Goal: Task Accomplishment & Management: Complete application form

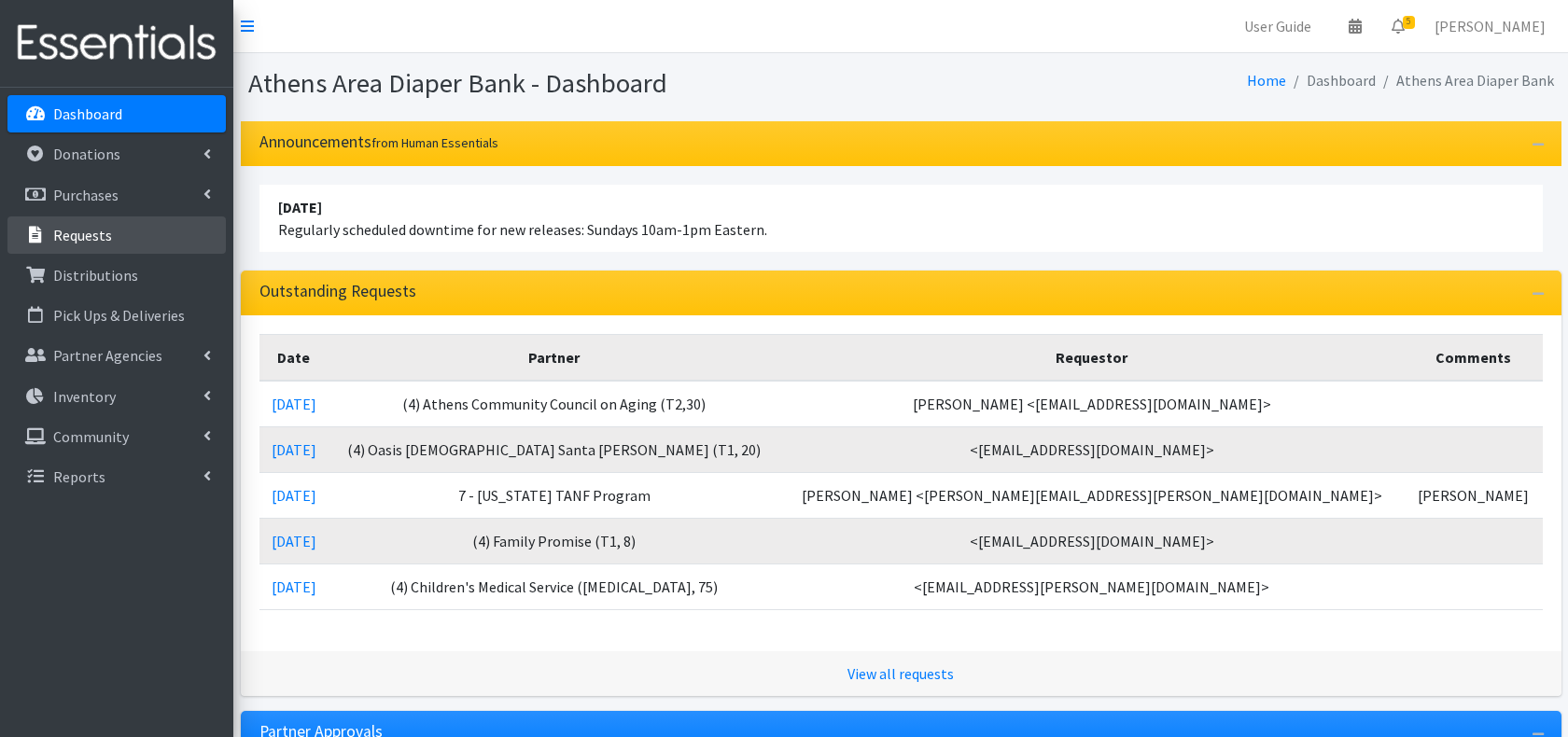
click at [115, 216] on link "Requests" at bounding box center [117, 235] width 218 height 38
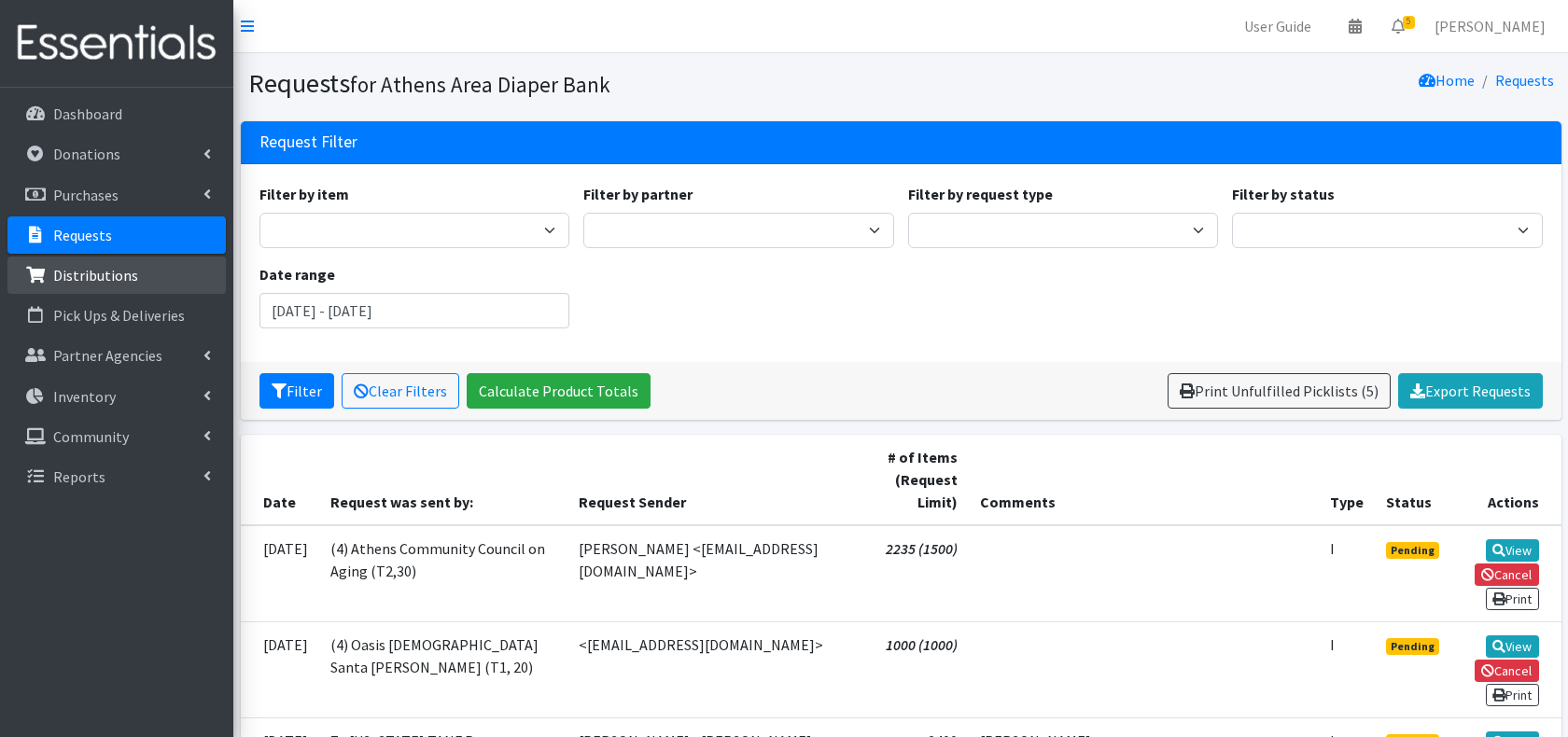
click at [112, 263] on link "Distributions" at bounding box center [117, 275] width 218 height 38
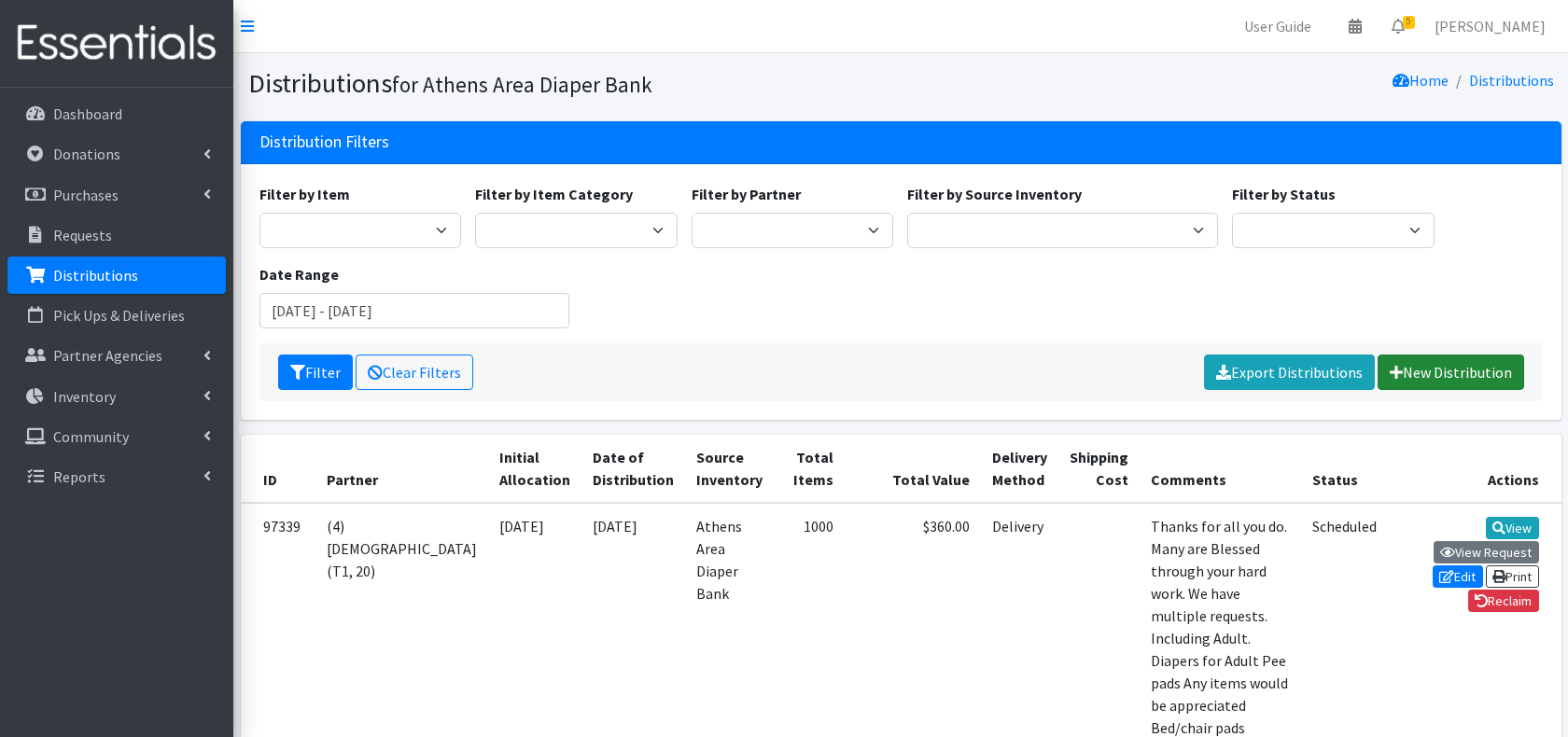
click at [1520, 370] on link "New Distribution" at bounding box center [1451, 372] width 147 height 36
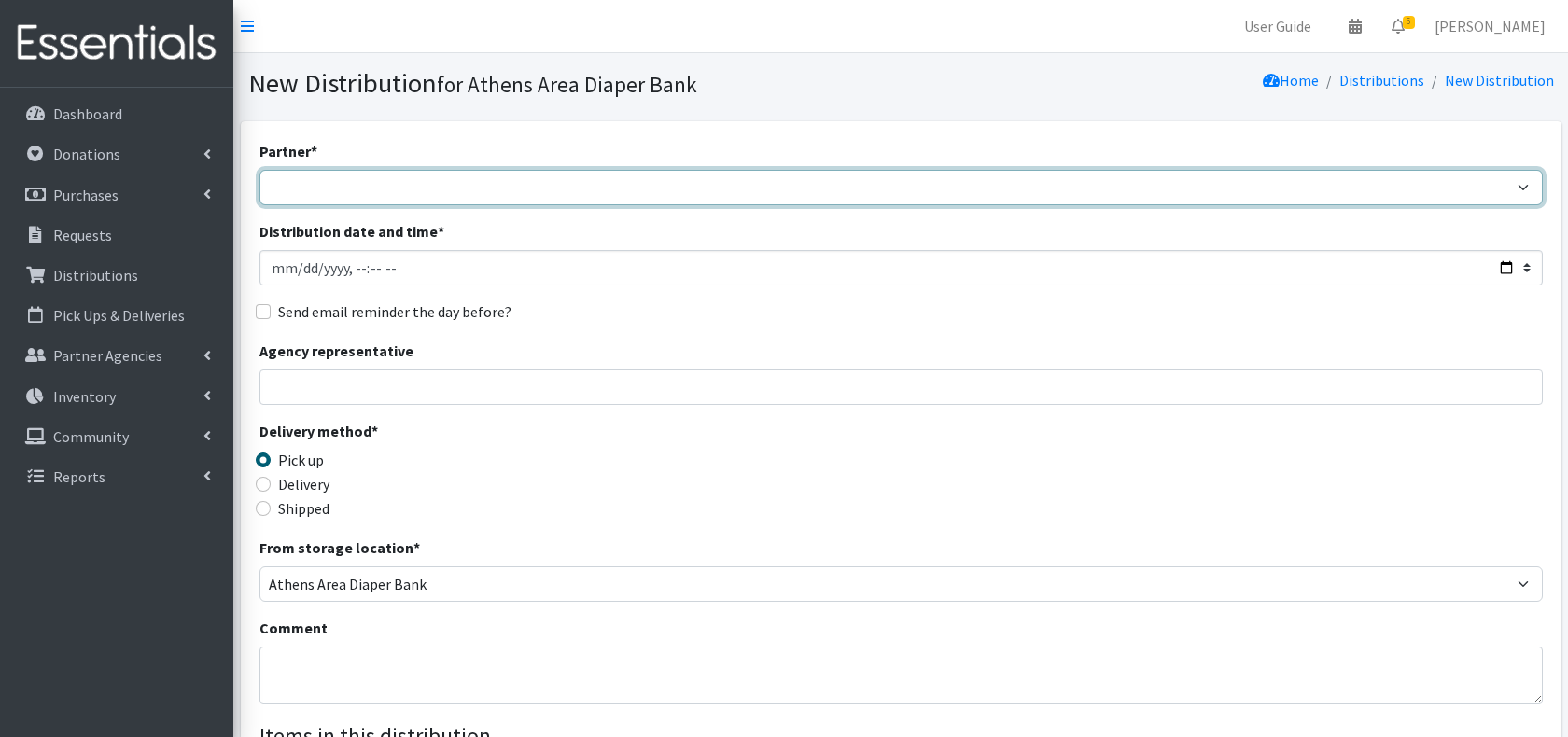
select select "3136"
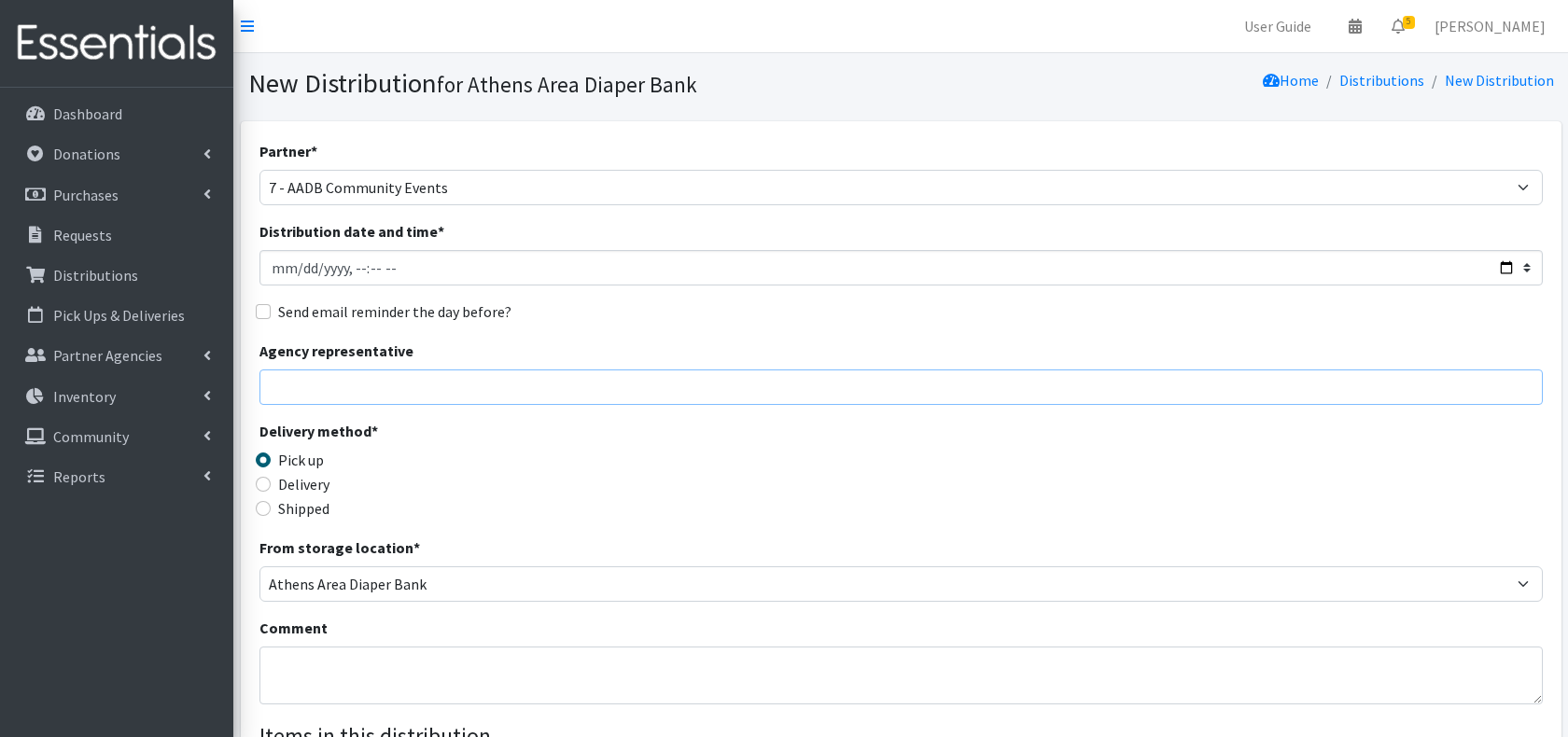
click at [311, 393] on input "Agency representative" at bounding box center [901, 387] width 1283 height 36
type input "B"
type input "m"
type input "i"
type input "[PERSON_NAME]"
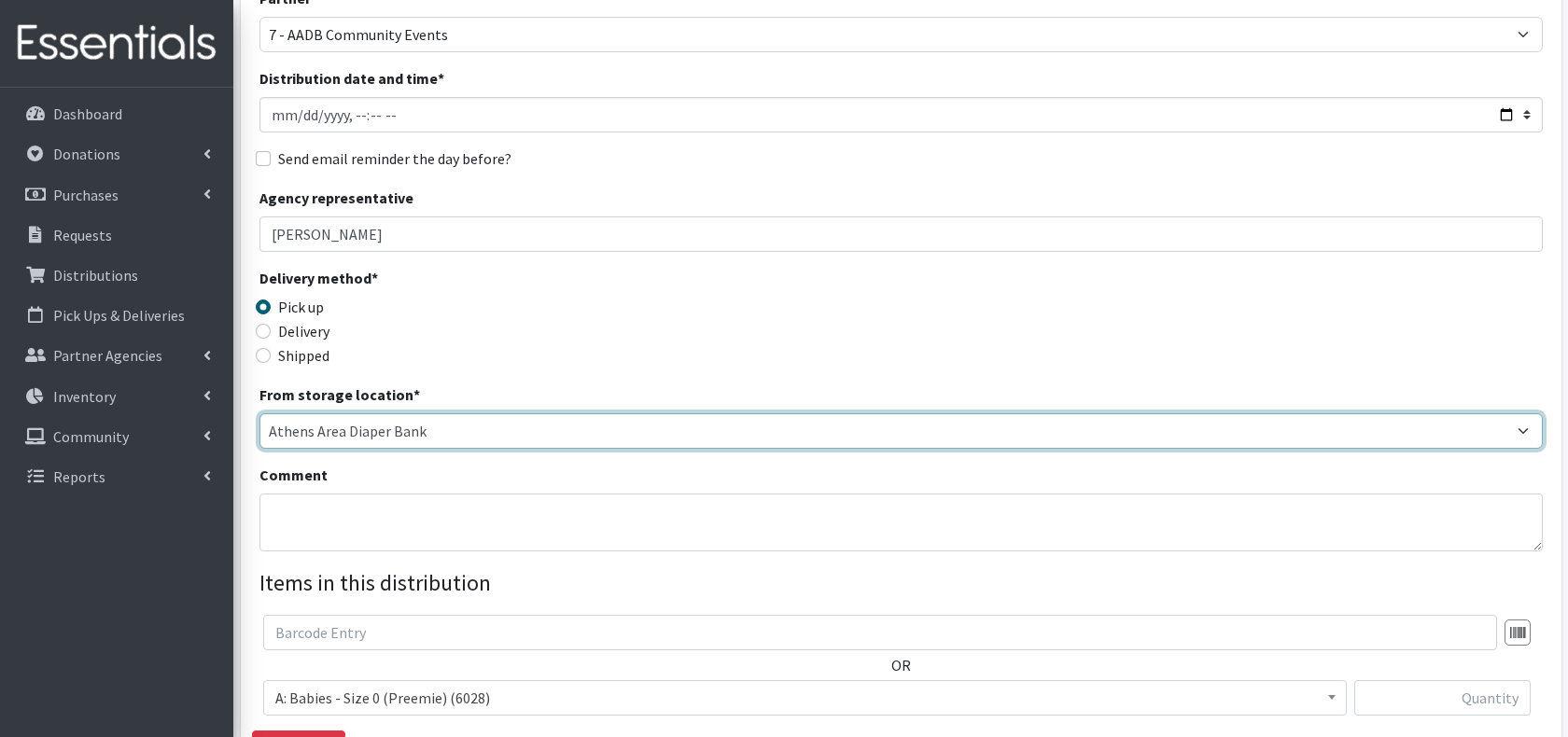
scroll to position [156, 0]
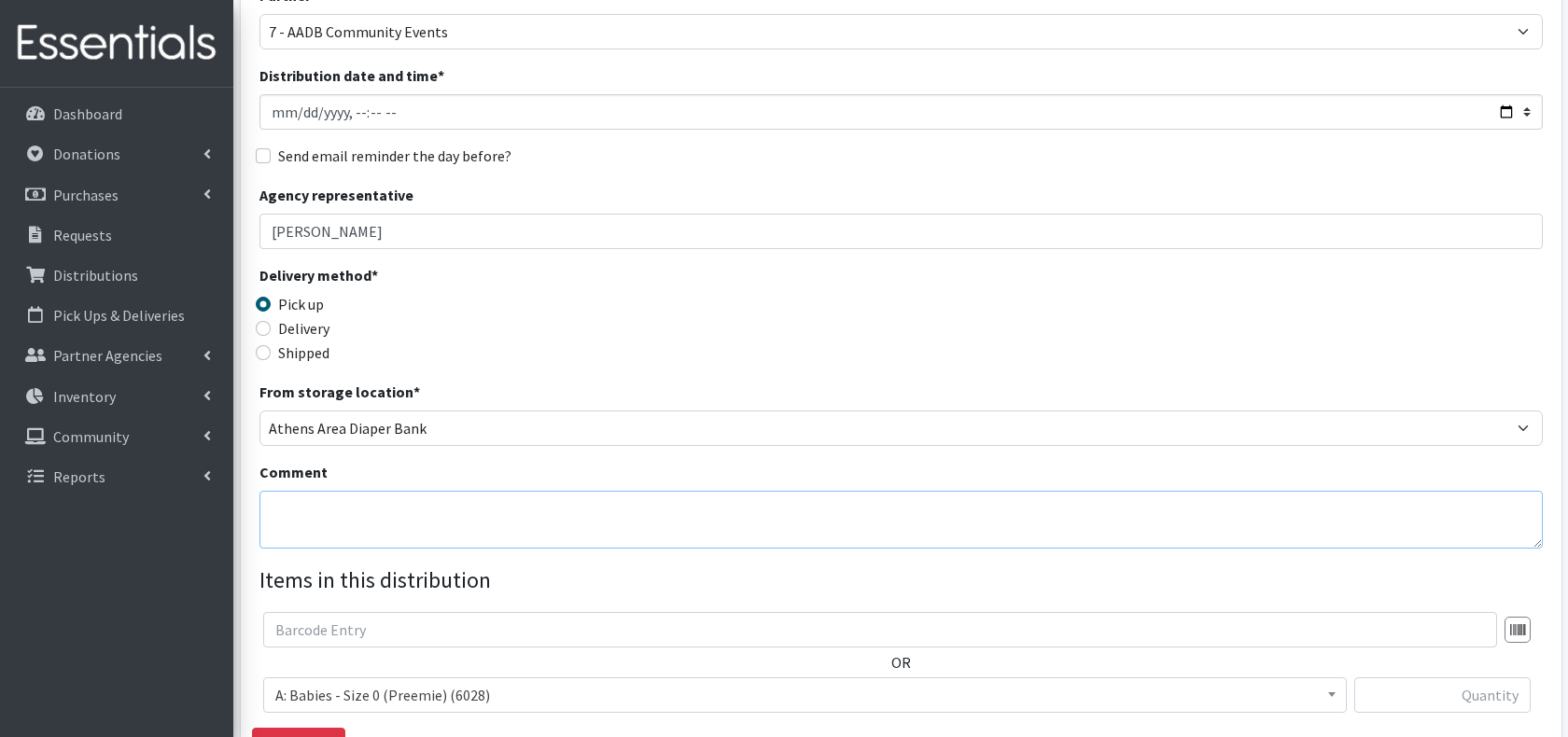
click at [350, 516] on textarea "Comment" at bounding box center [901, 520] width 1283 height 58
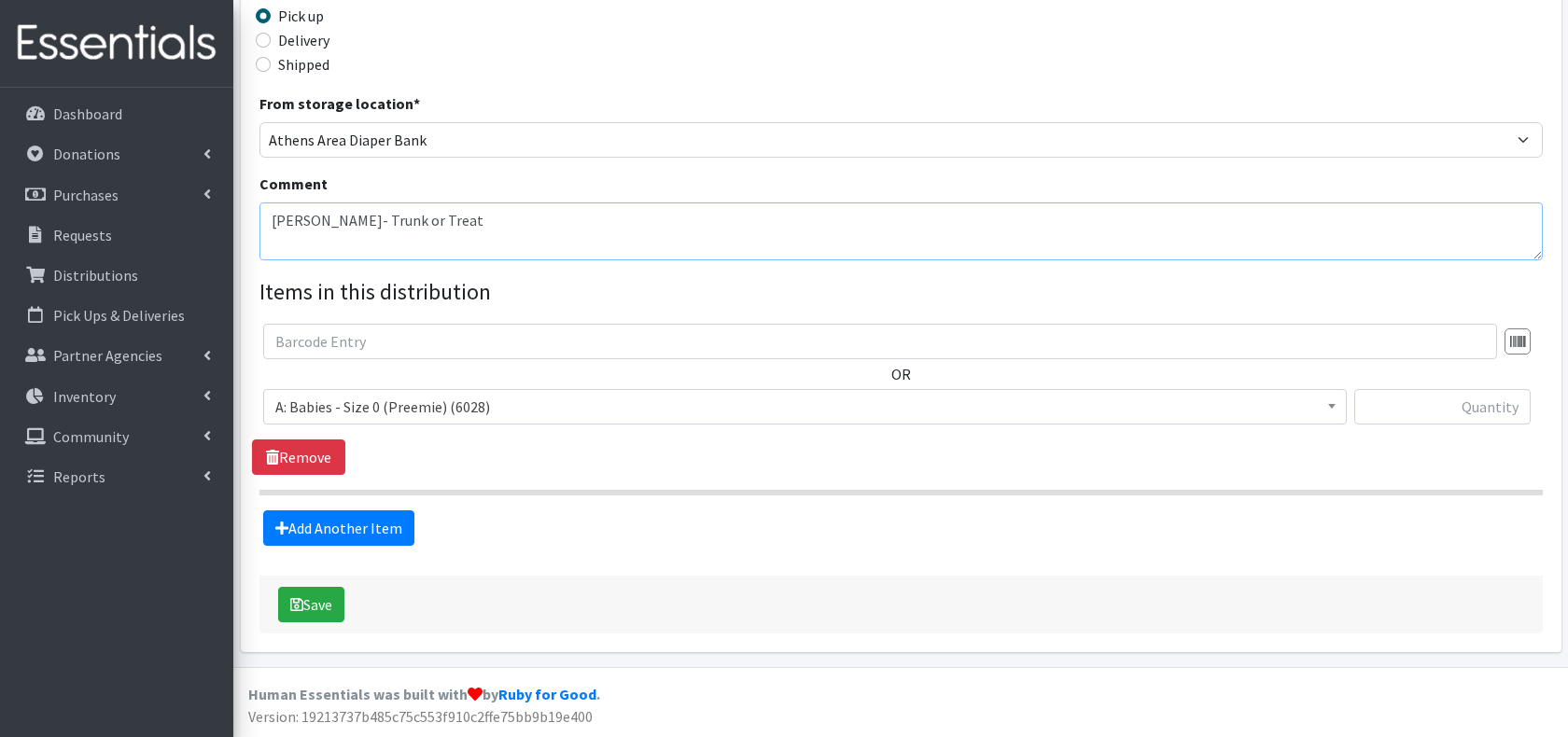
scroll to position [443, 0]
type textarea "[PERSON_NAME]- Trunk or Treat"
click at [593, 400] on span "A: Babies - Size 0 (Preemie) (6028)" at bounding box center [805, 408] width 1059 height 26
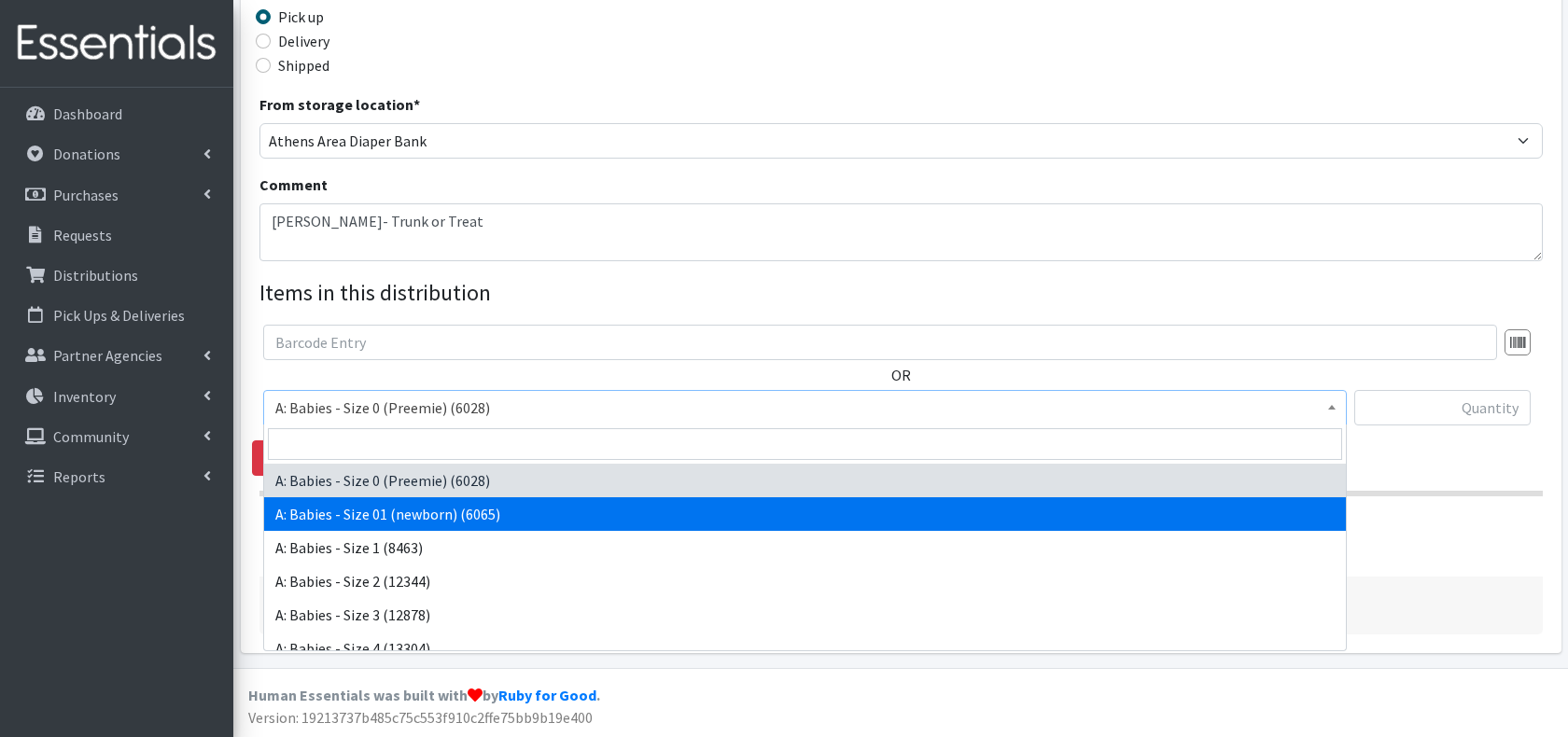
select select "5610"
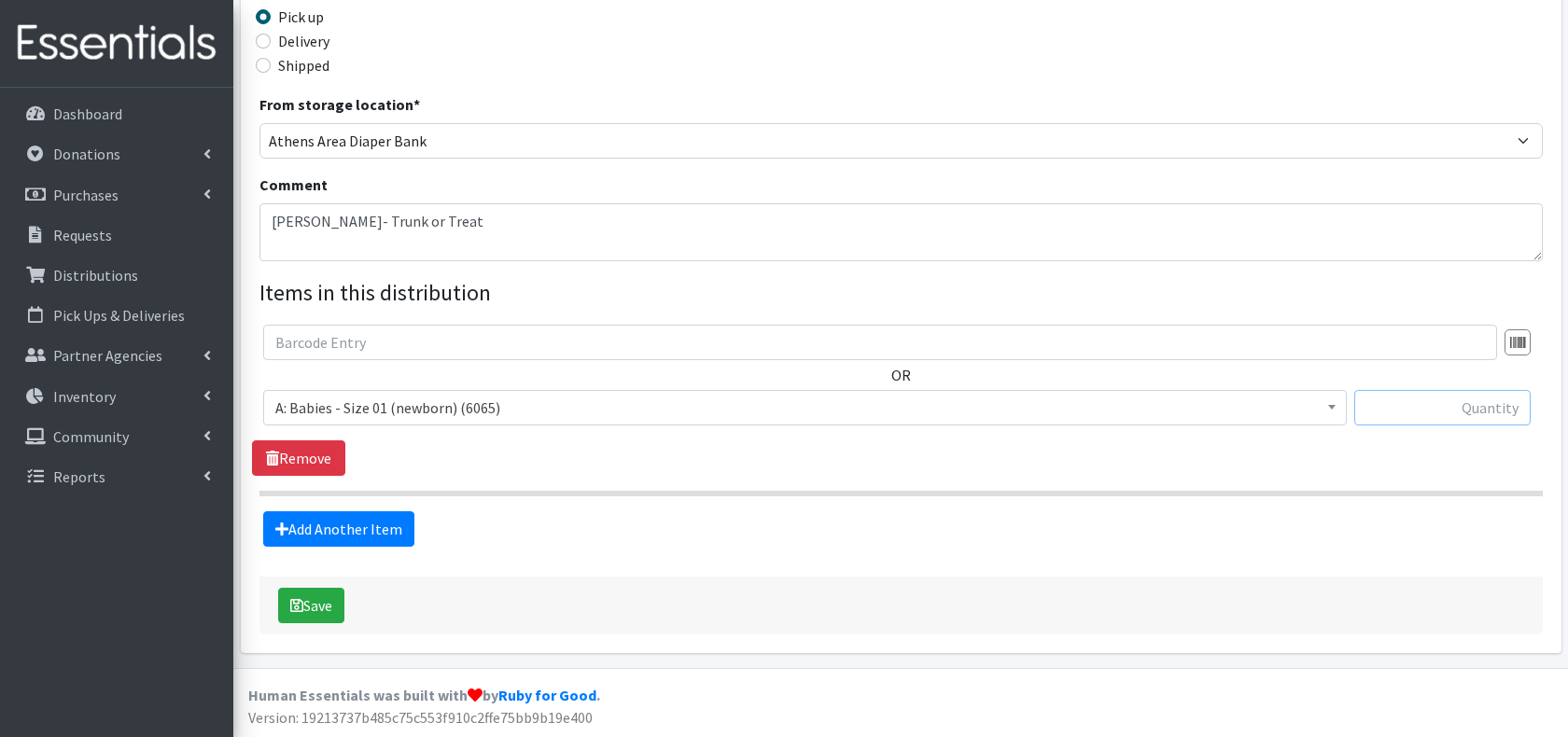
click at [1389, 414] on input "text" at bounding box center [1443, 408] width 177 height 36
type input "200"
click at [375, 520] on link "Add Another Item" at bounding box center [339, 529] width 151 height 36
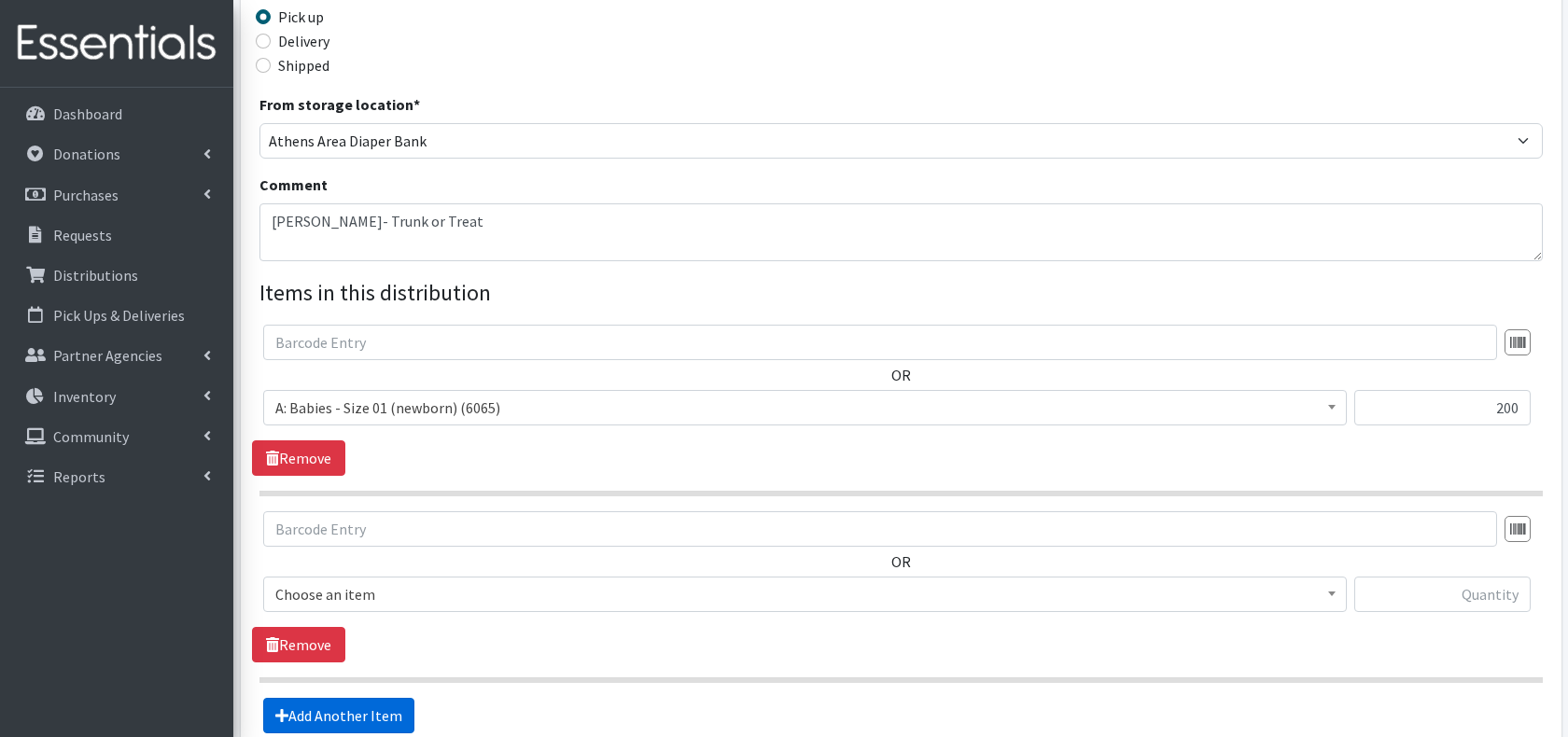
scroll to position [630, 0]
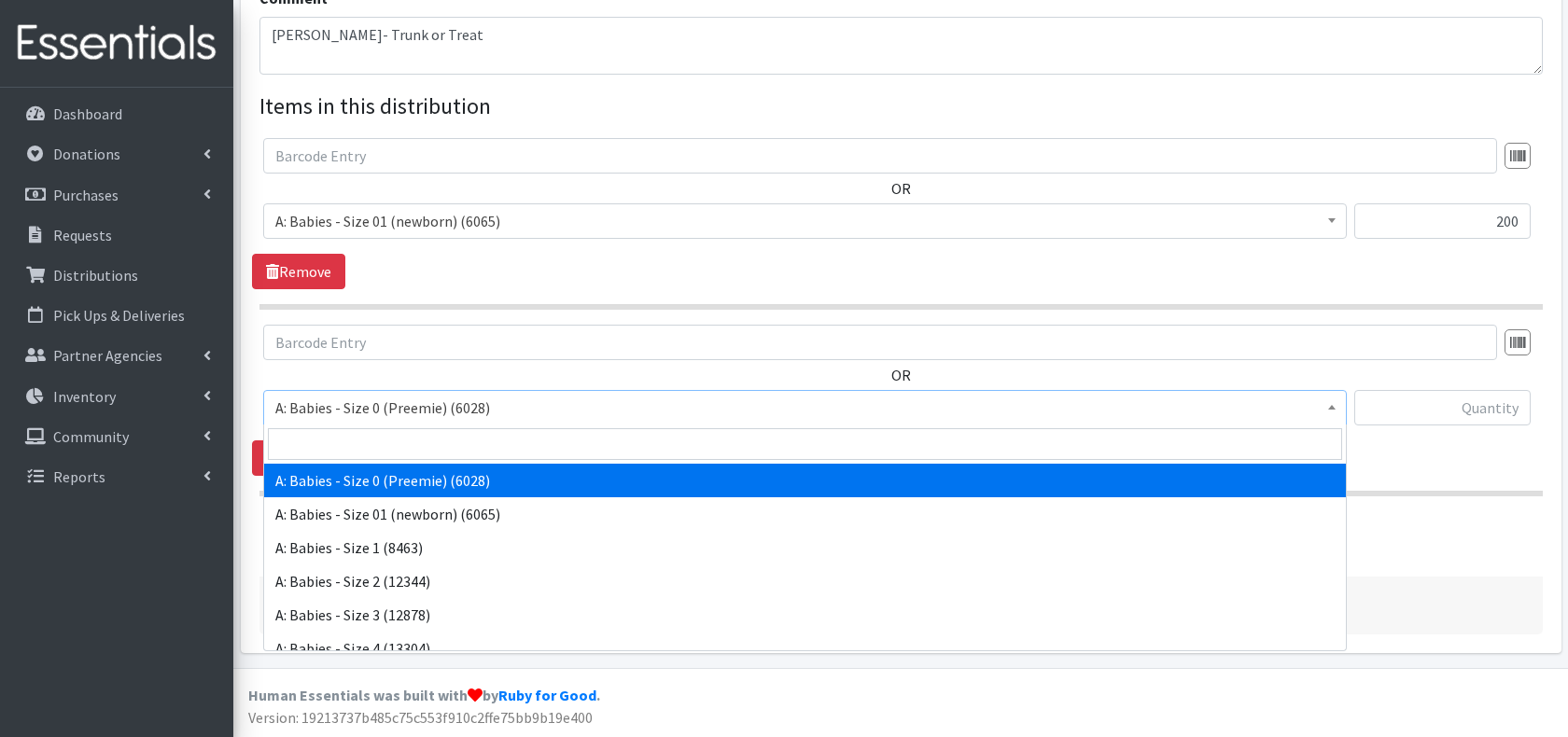
click at [443, 406] on span "A: Babies - Size 0 (Preemie) (6028)" at bounding box center [805, 408] width 1059 height 26
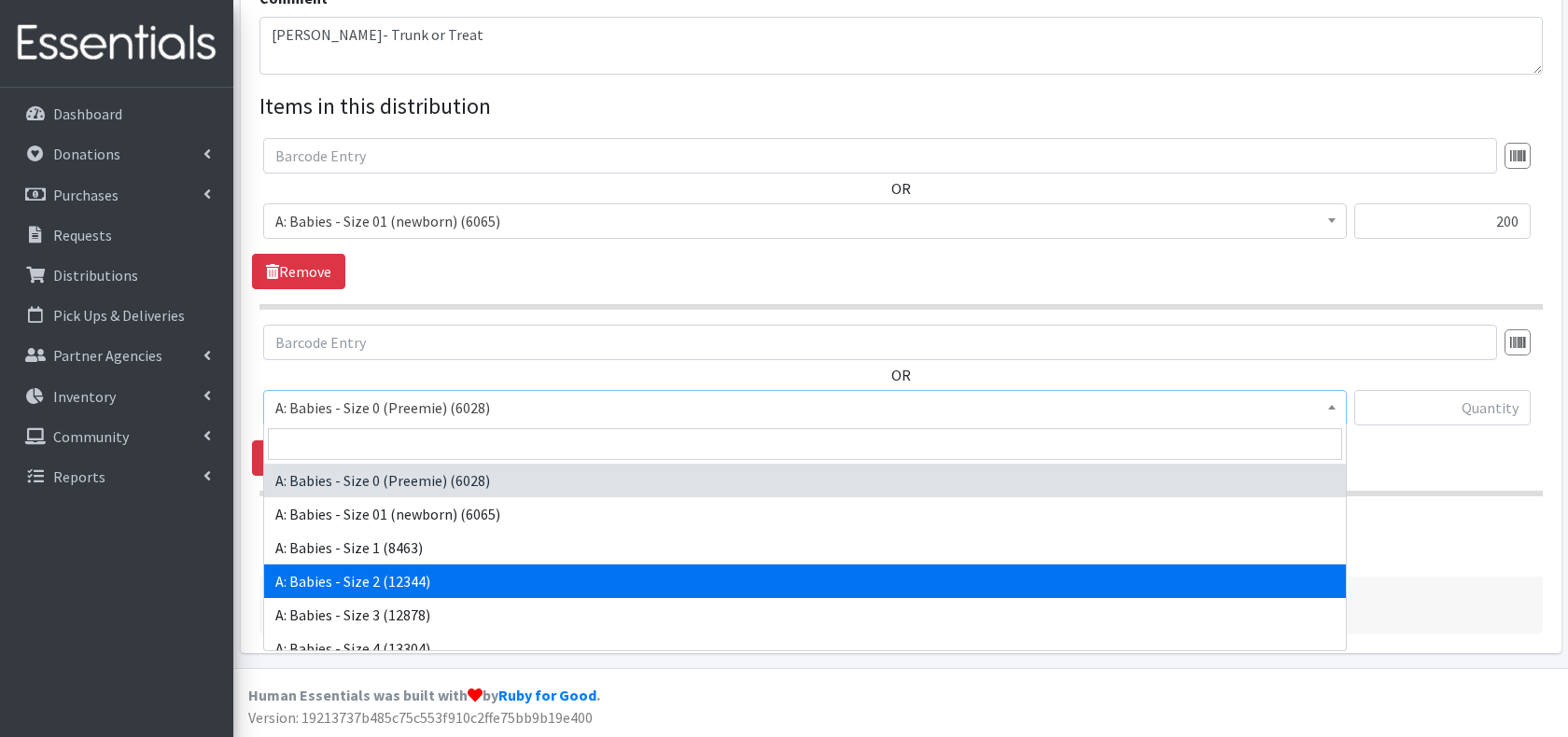
select select "5612"
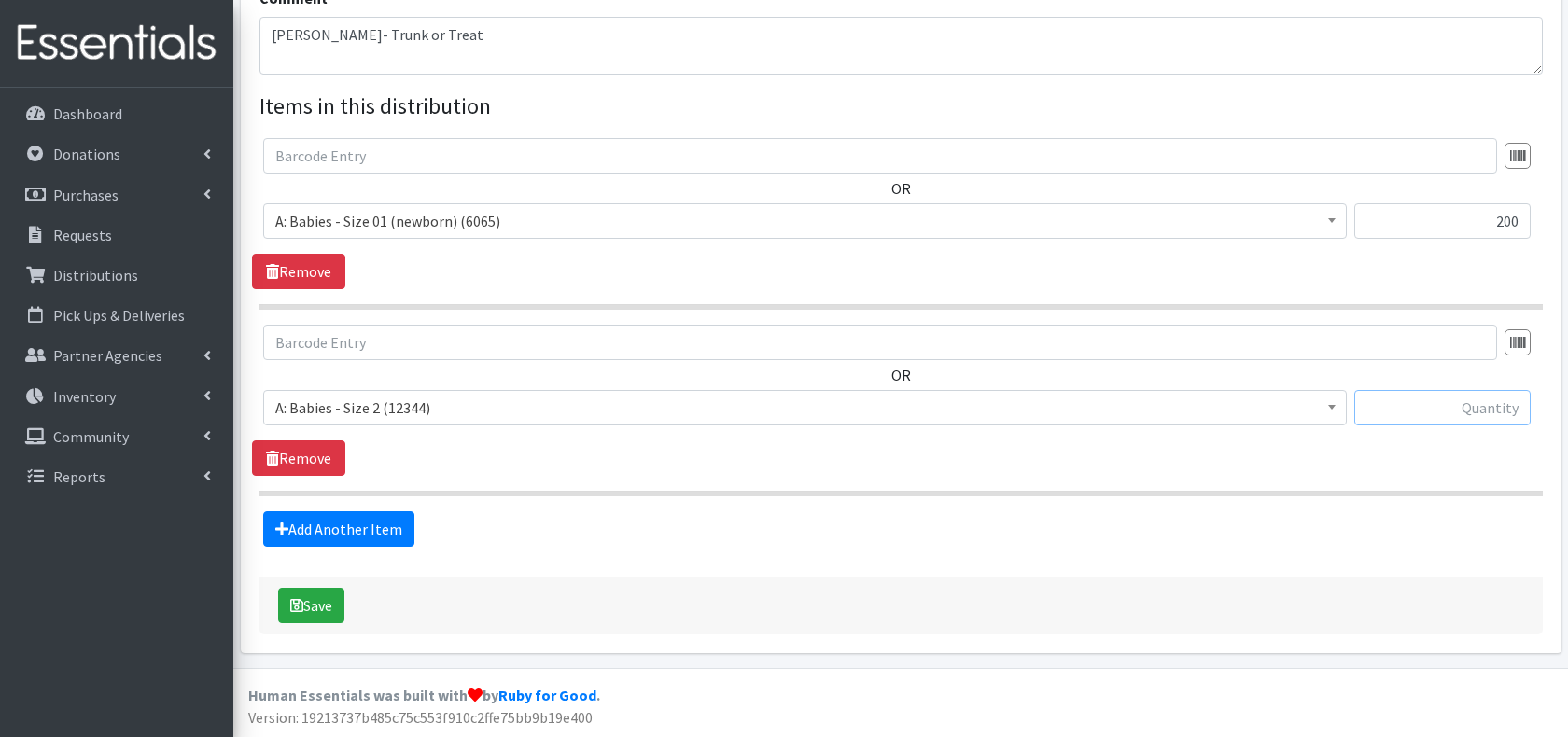
click at [1409, 412] on input "text" at bounding box center [1443, 408] width 177 height 36
type input "200"
click at [352, 532] on link "Add Another Item" at bounding box center [339, 529] width 151 height 36
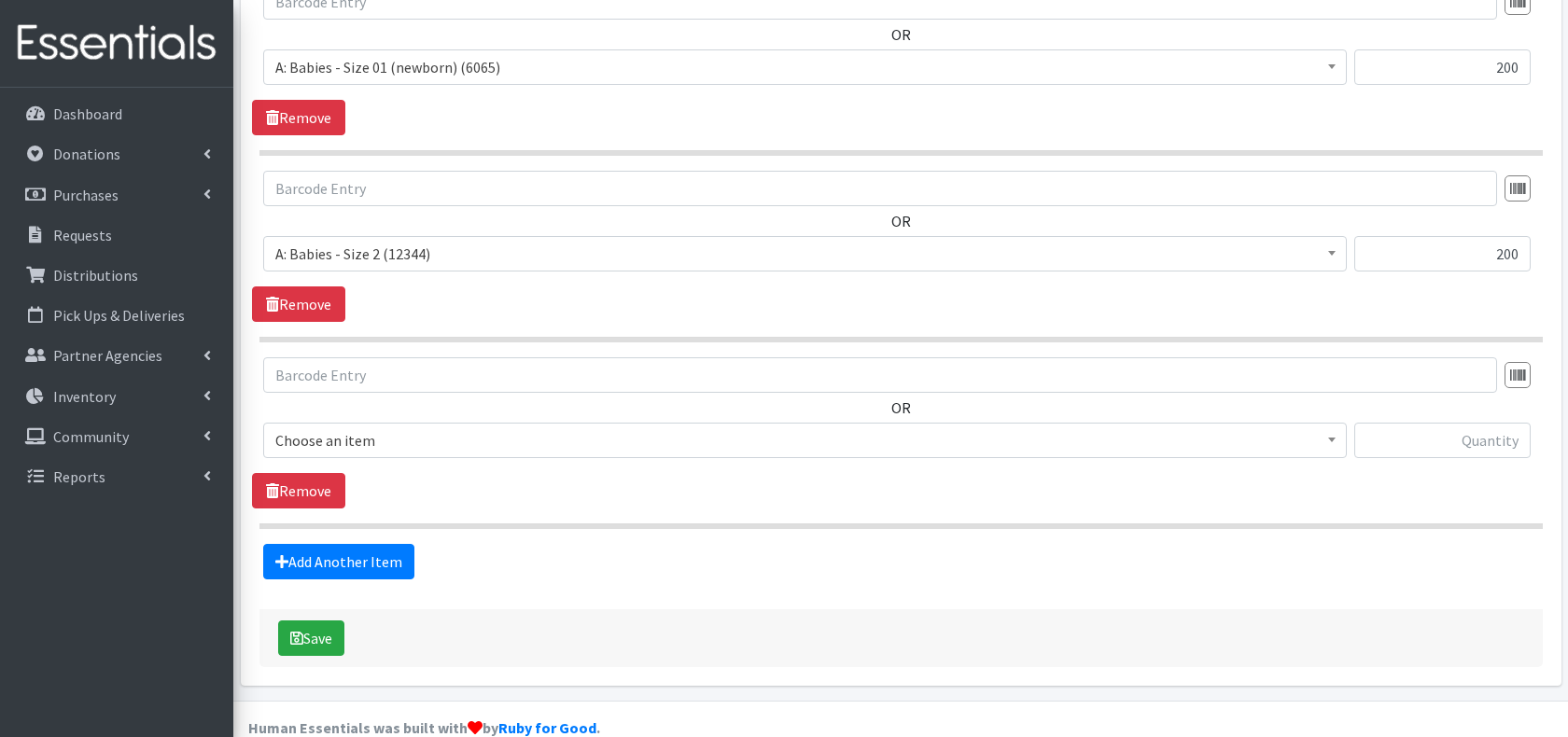
scroll to position [816, 0]
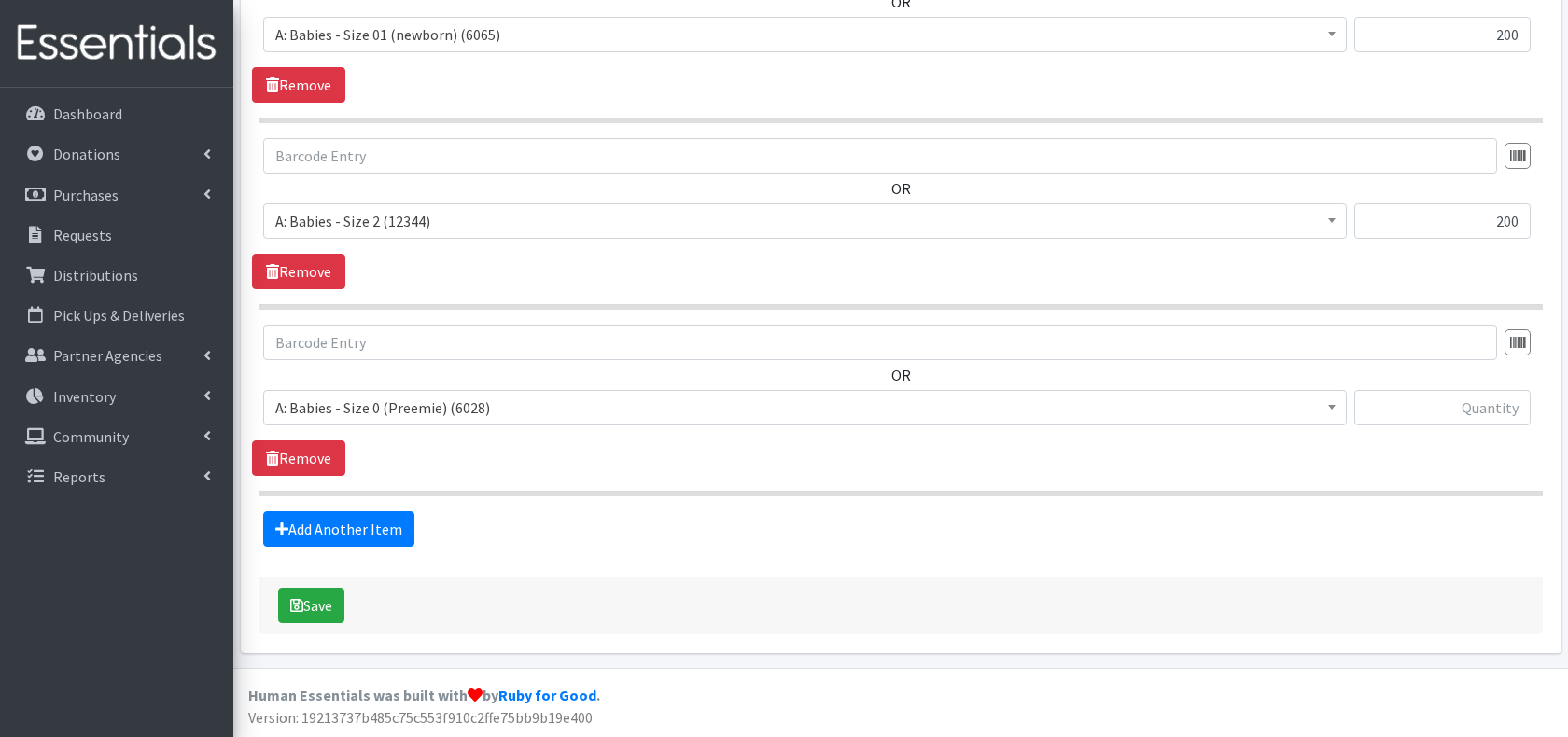
click at [494, 393] on span "A: Babies - Size 0 (Preemie) (6028)" at bounding box center [805, 408] width 1084 height 36
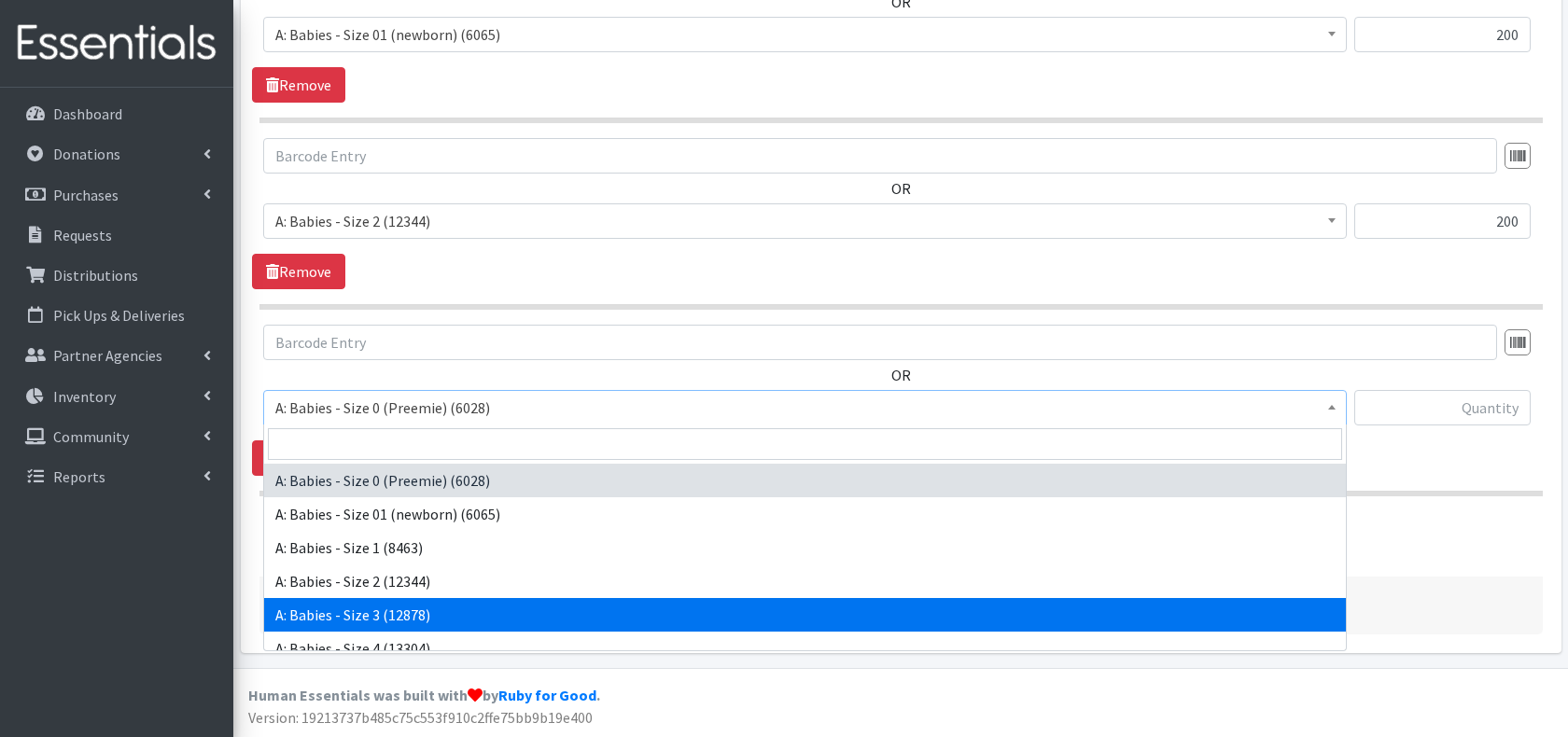
select select "5613"
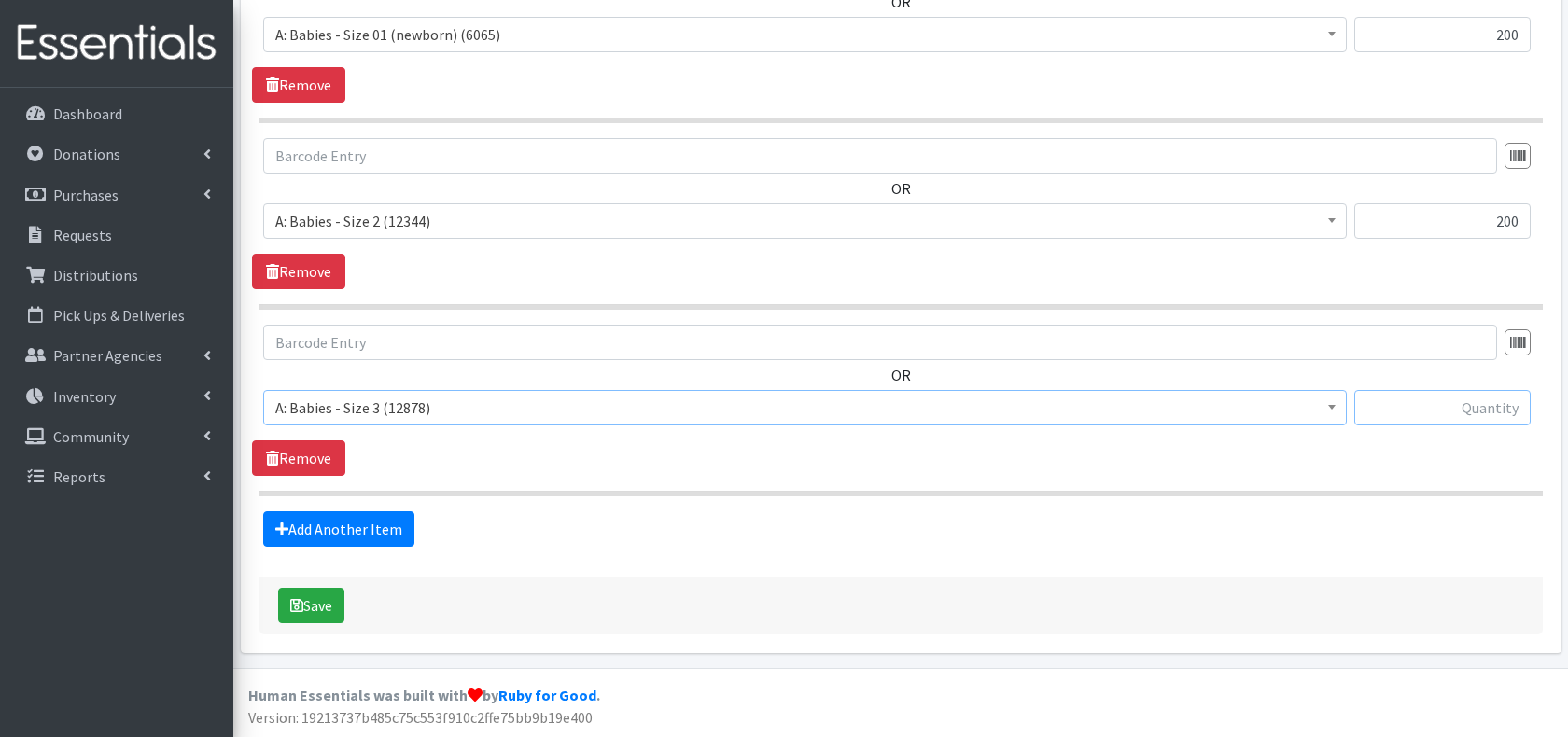
click at [1458, 403] on input "text" at bounding box center [1443, 408] width 177 height 36
type input "200"
click at [348, 538] on link "Add Another Item" at bounding box center [339, 529] width 151 height 36
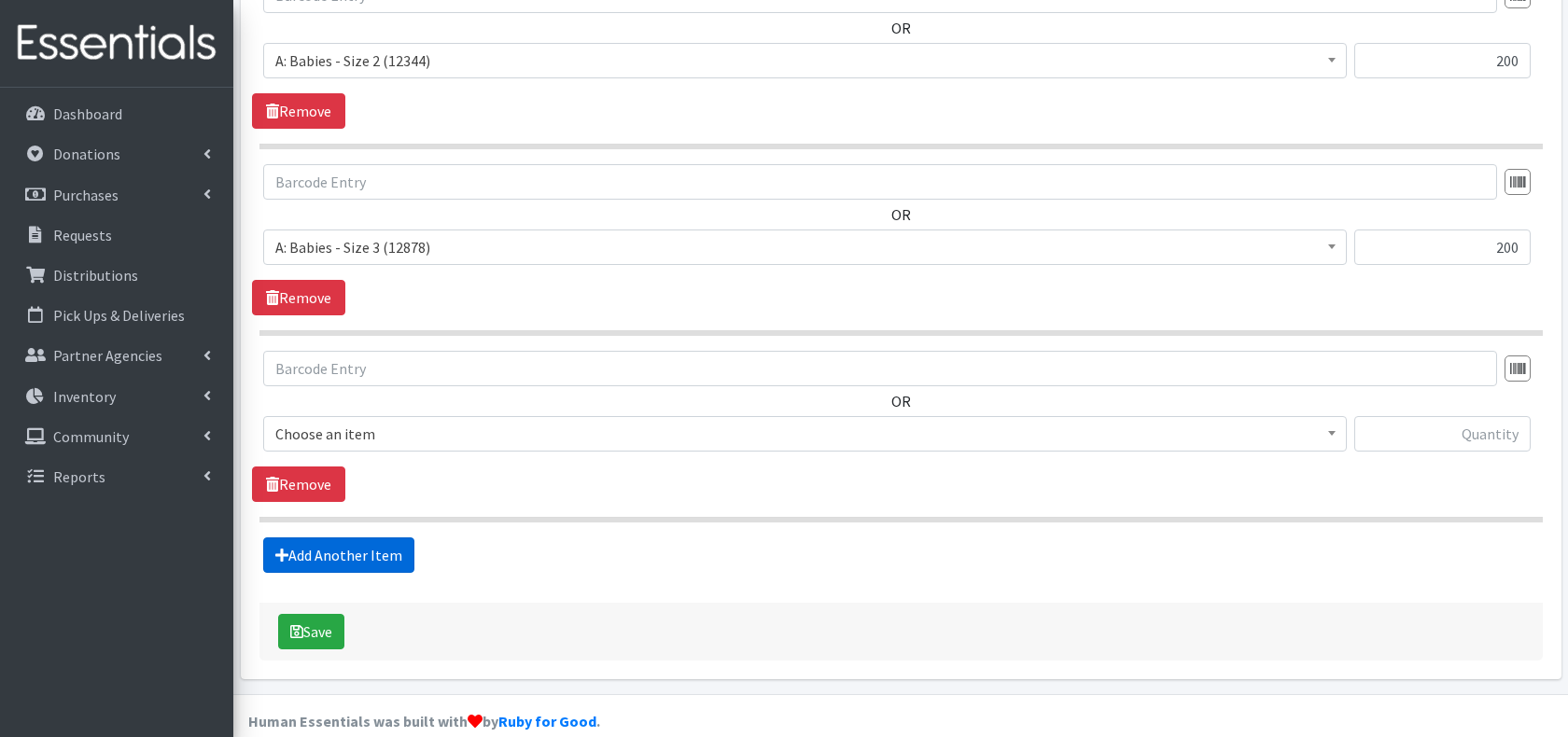
scroll to position [1003, 0]
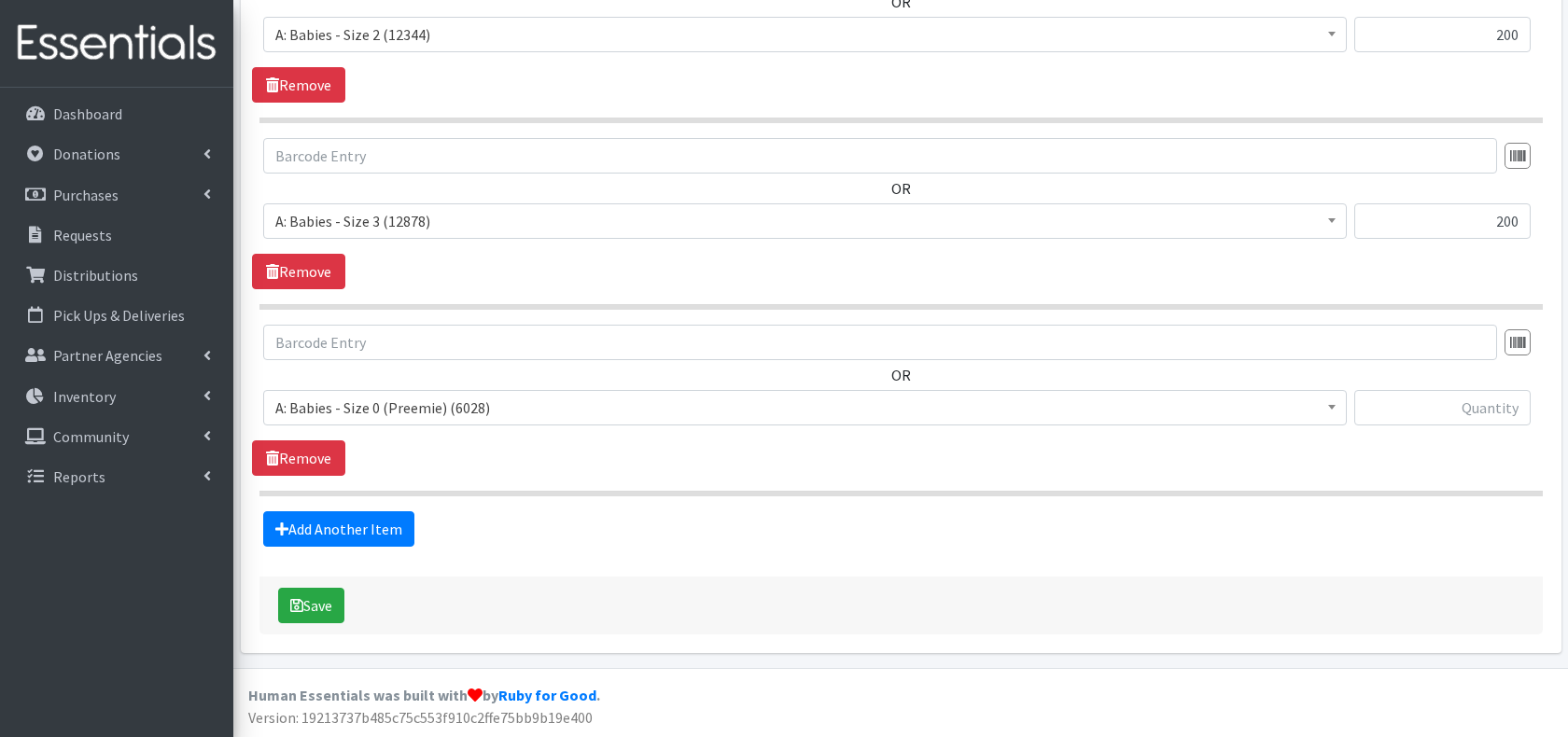
click at [577, 412] on span "A: Babies - Size 0 (Preemie) (6028)" at bounding box center [805, 408] width 1059 height 26
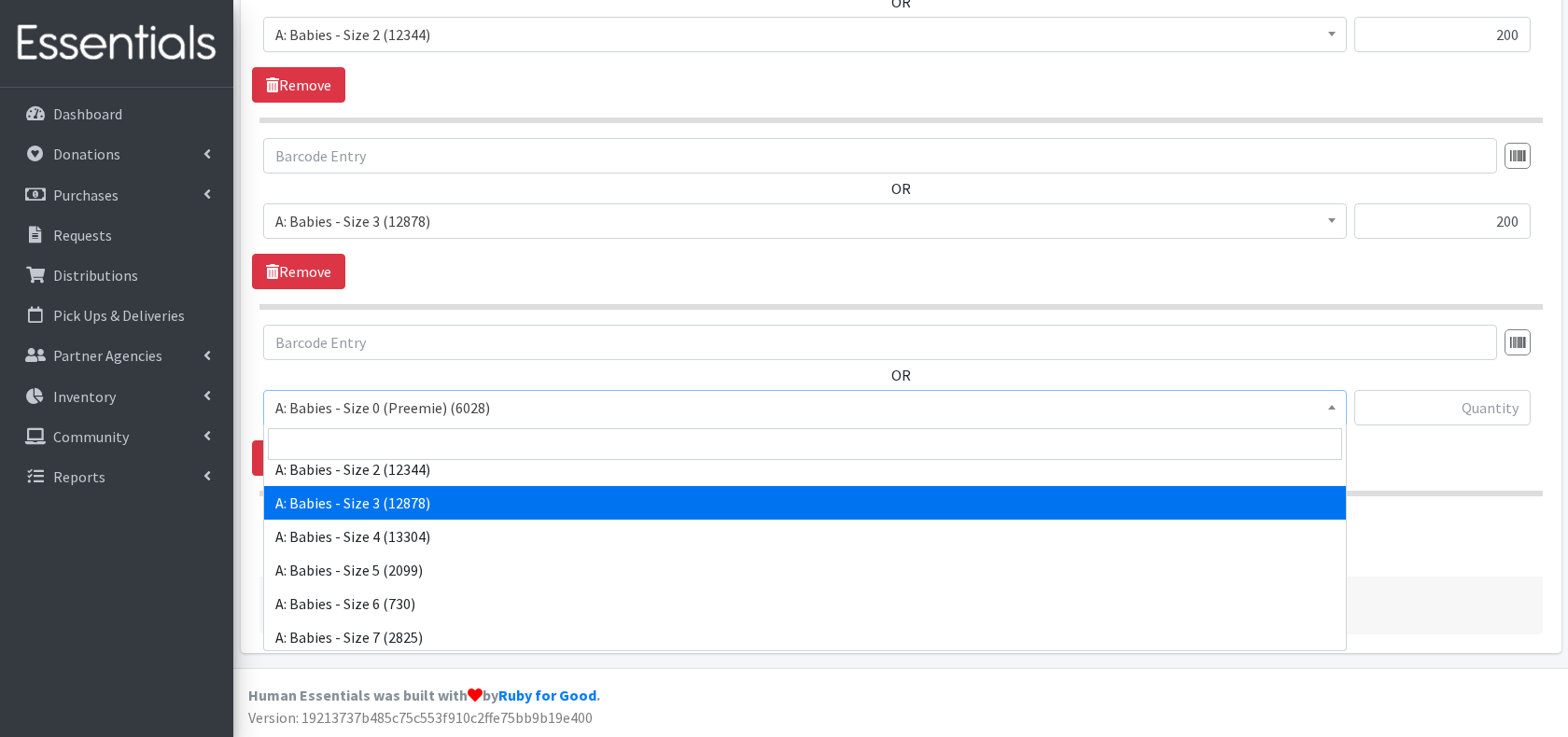
scroll to position [127, 0]
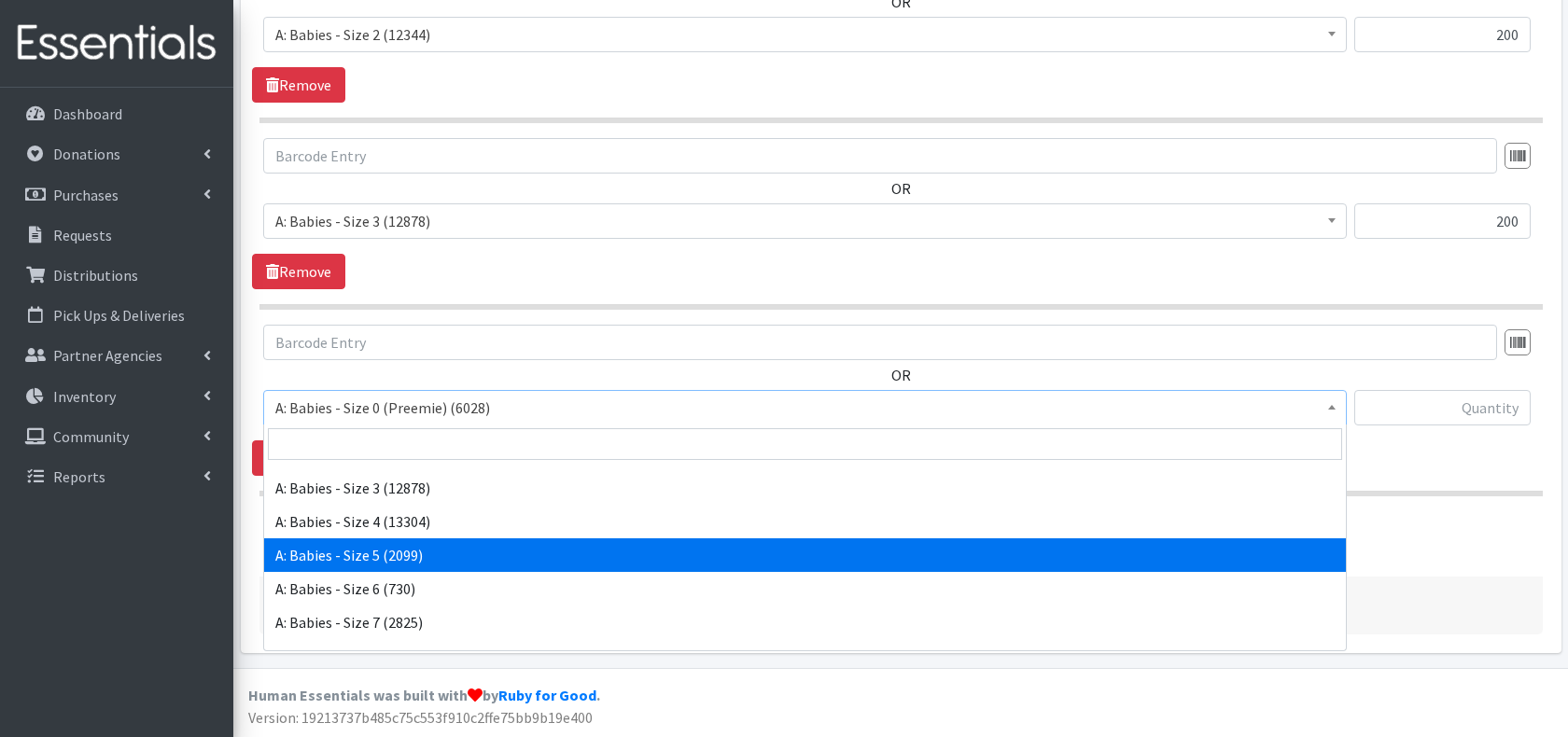
select select "5616"
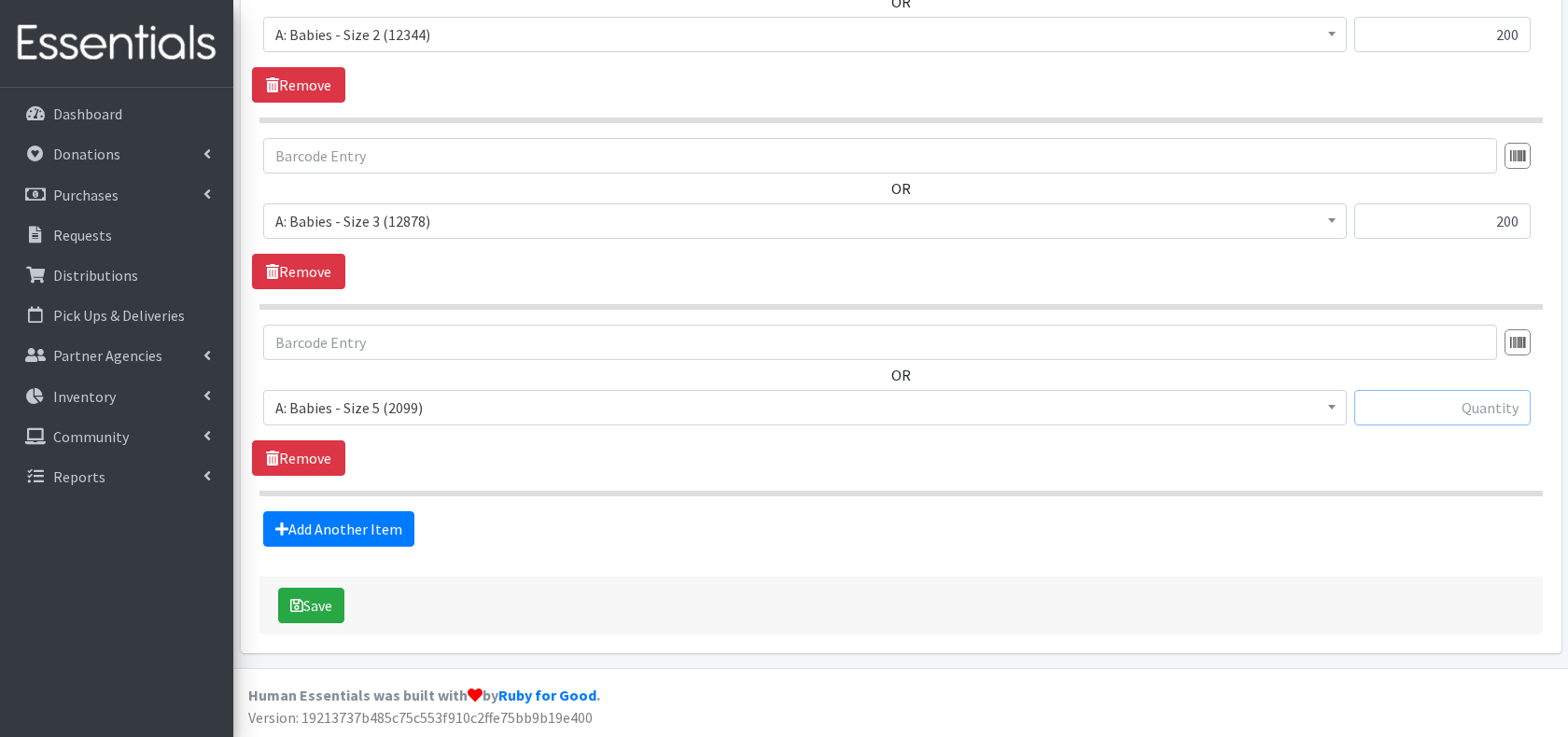
click at [1486, 412] on input "text" at bounding box center [1443, 408] width 177 height 36
type input "200"
click at [365, 532] on link "Add Another Item" at bounding box center [339, 529] width 151 height 36
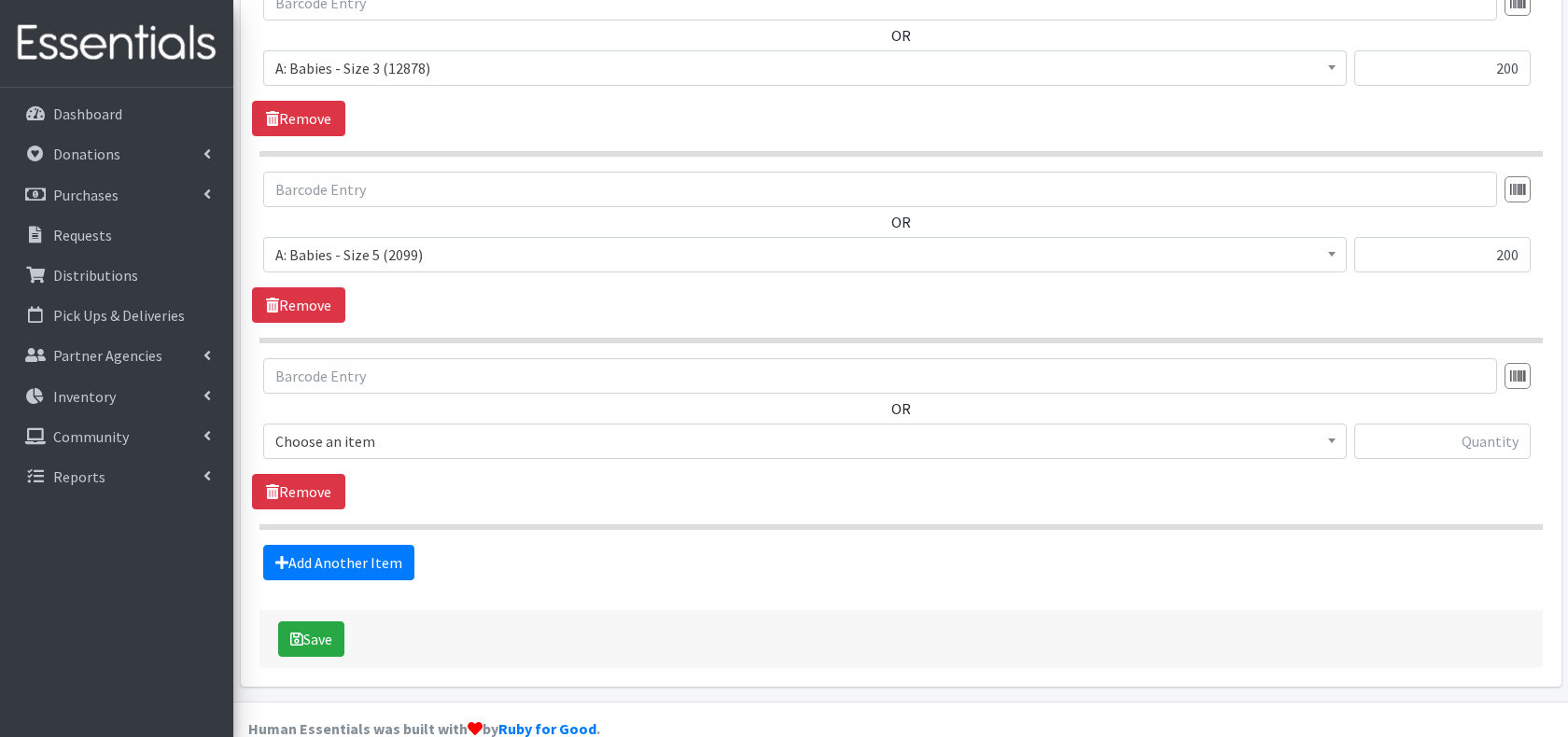
scroll to position [1189, 0]
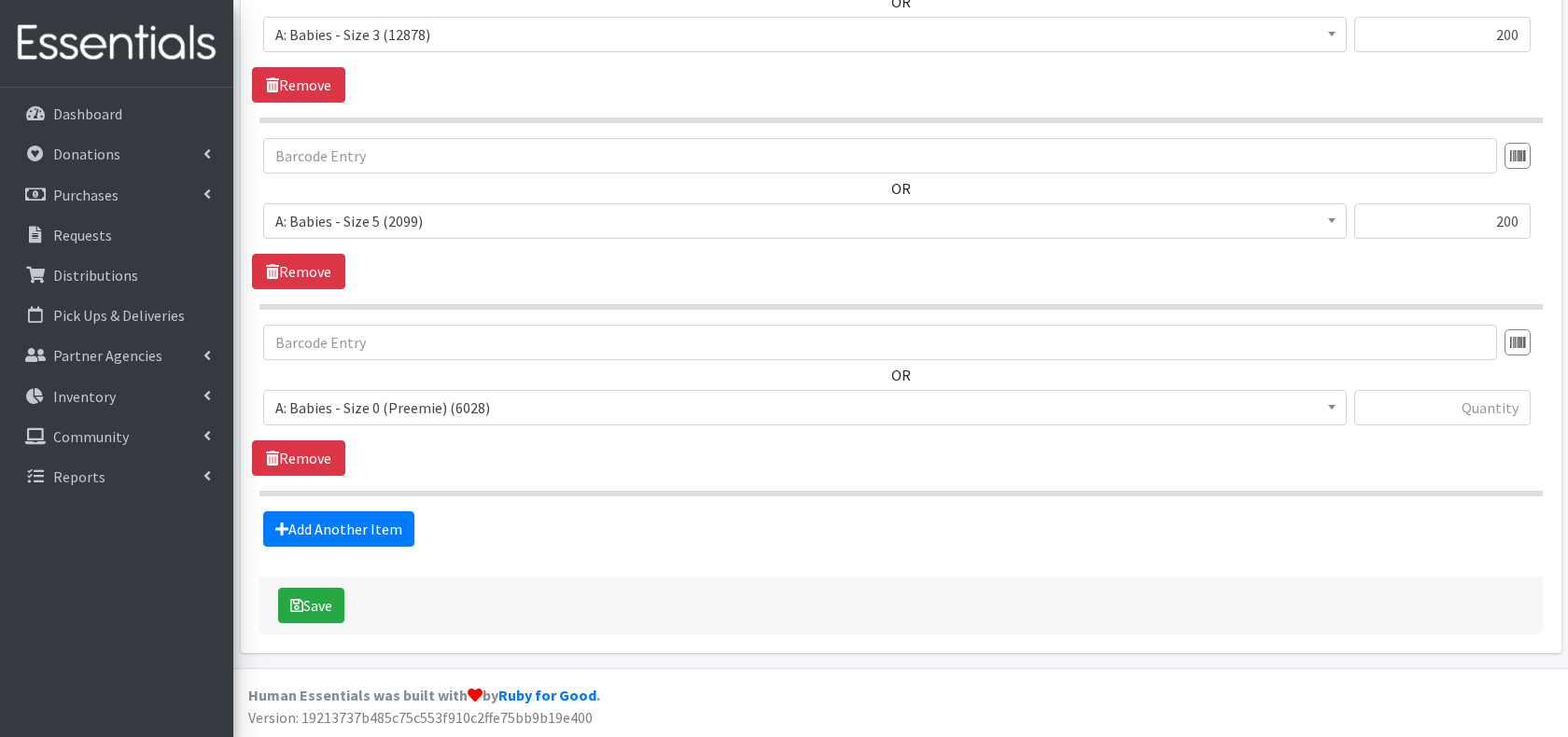
click at [485, 421] on span "A: Babies - Size 0 (Preemie) (6028)" at bounding box center [805, 408] width 1084 height 36
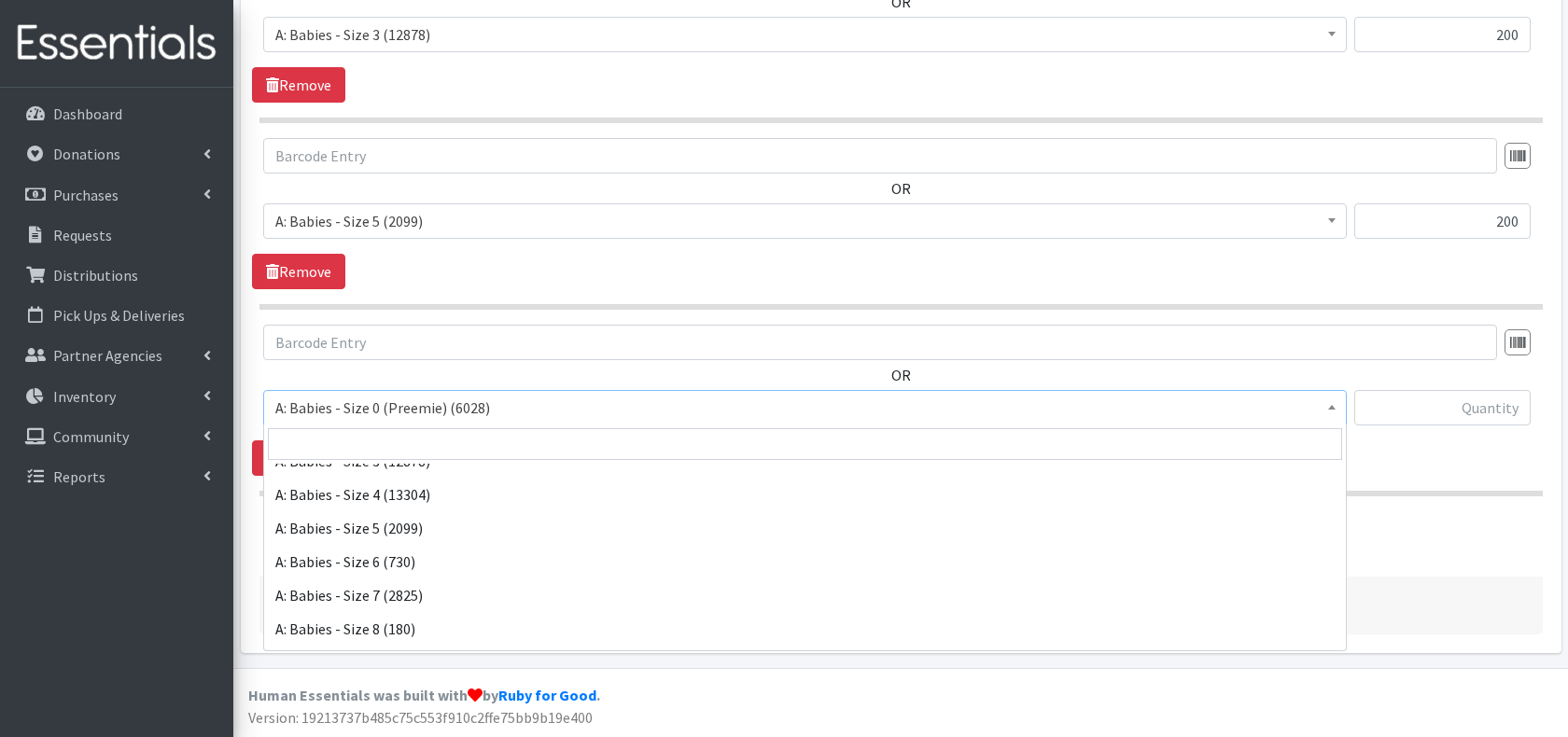
scroll to position [158, 0]
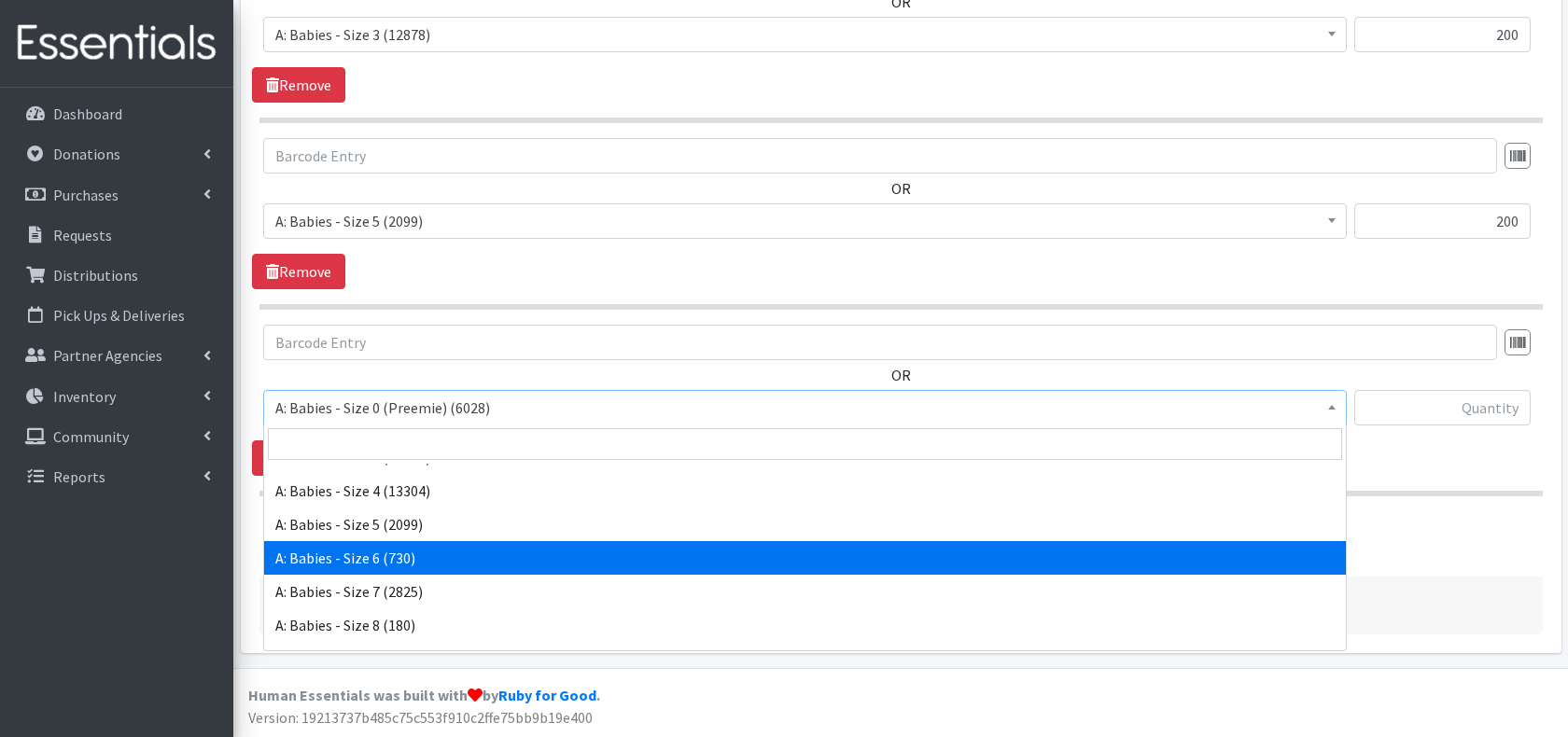
select select "5617"
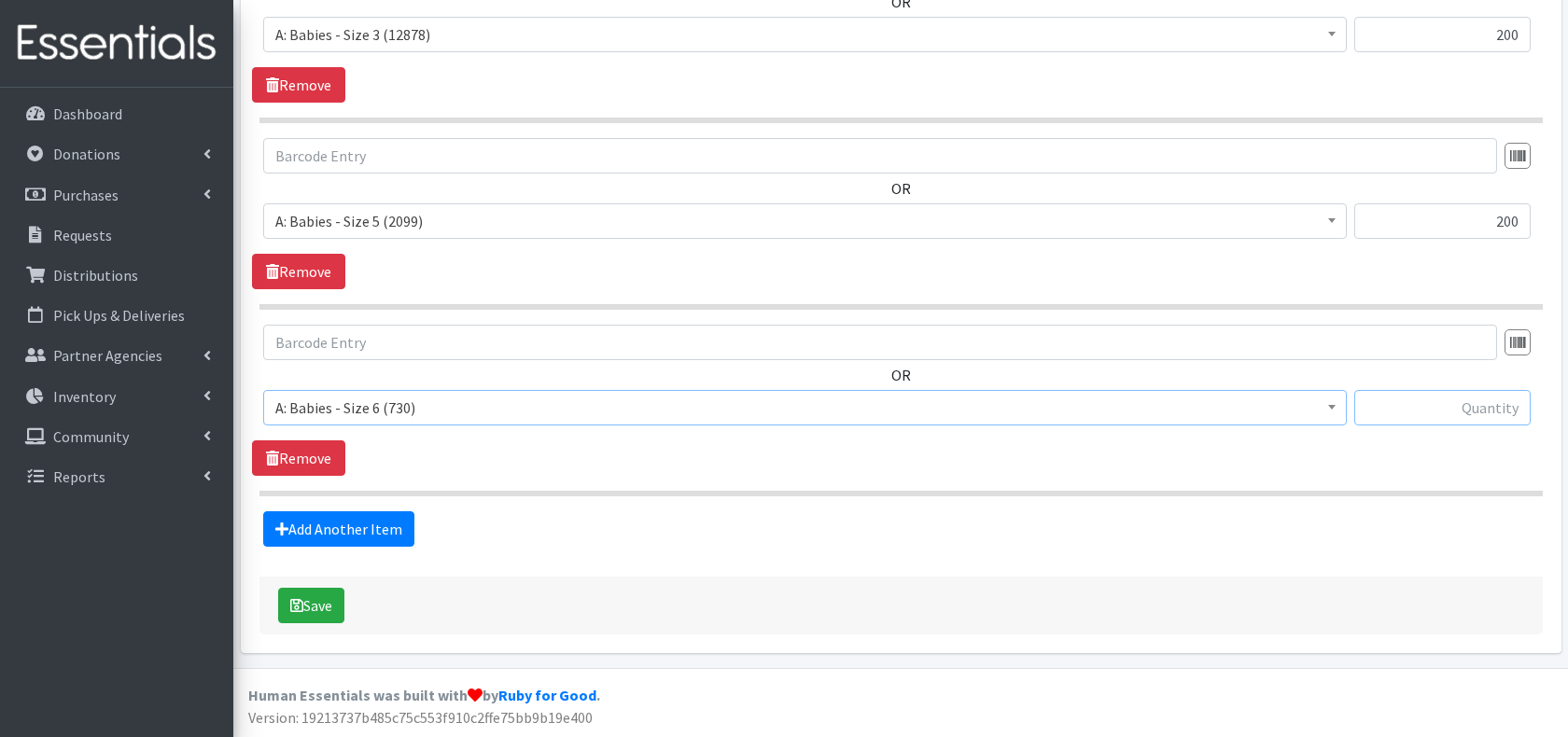
click at [1386, 392] on input "text" at bounding box center [1443, 408] width 177 height 36
type input "200"
click at [928, 708] on footer "Human Essentials was built with by Ruby for Good . Version: 19213737b485c75c553…" at bounding box center [900, 702] width 1335 height 70
click at [311, 600] on button "Save" at bounding box center [311, 605] width 66 height 36
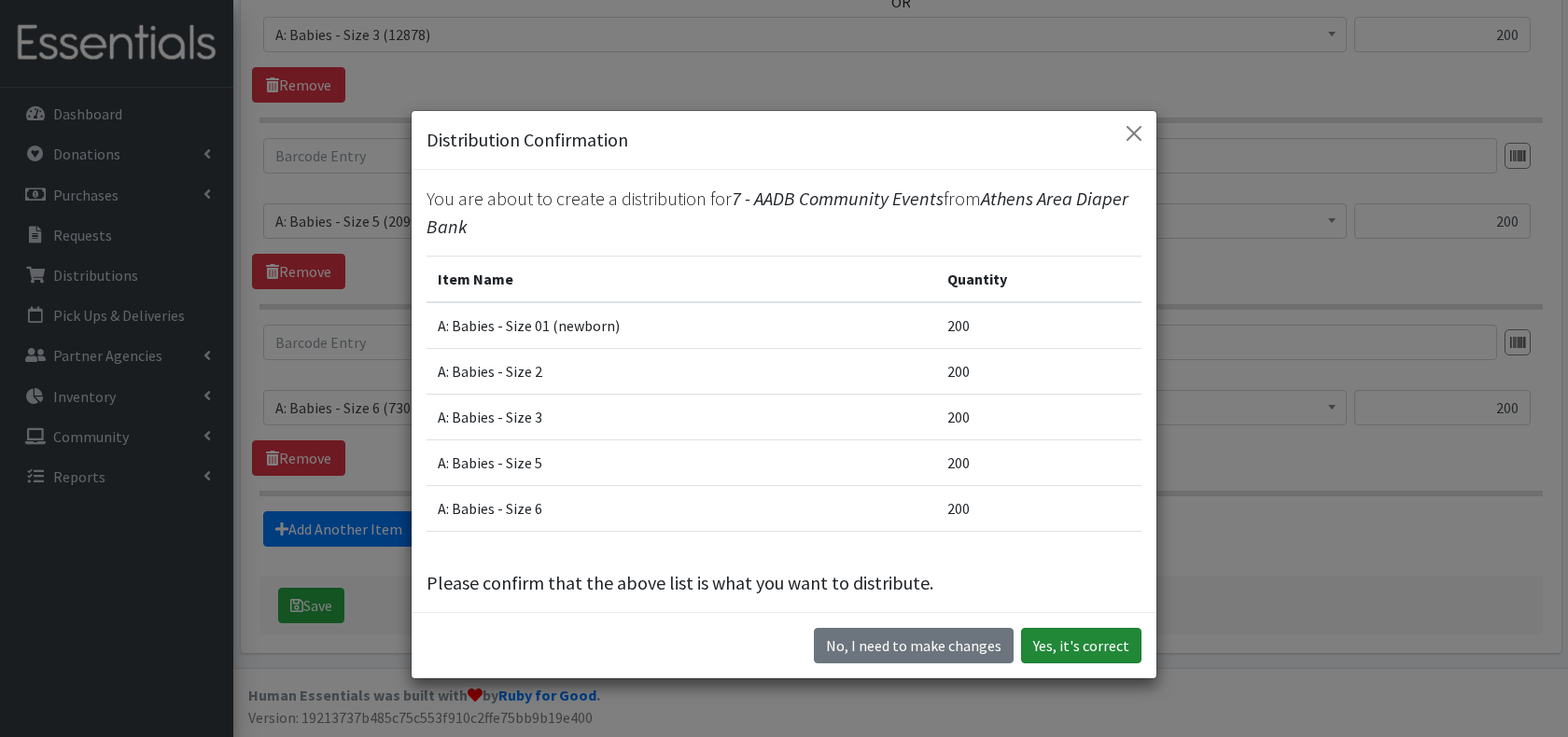
click at [1117, 640] on button "Yes, it's correct" at bounding box center [1082, 646] width 120 height 36
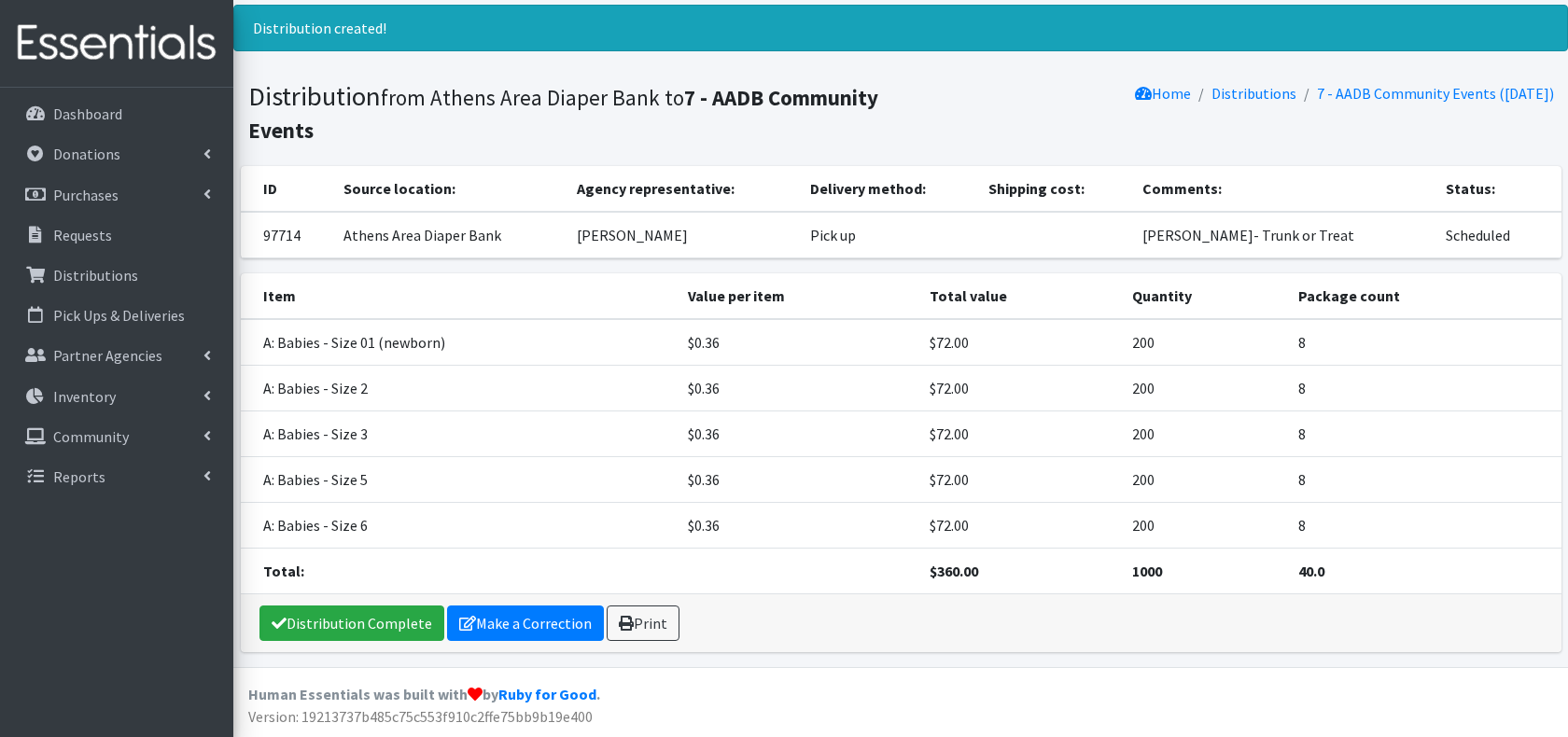
scroll to position [109, 0]
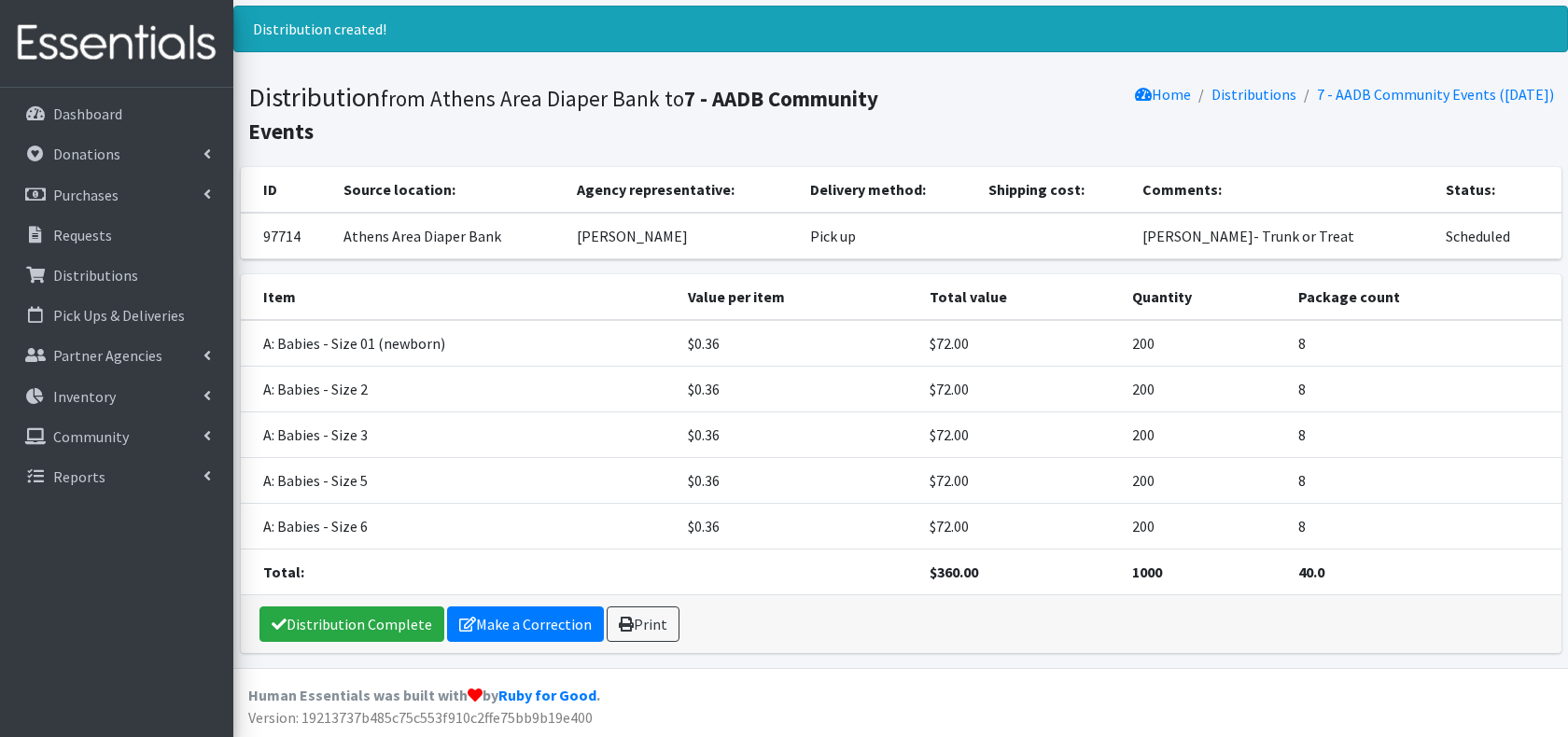
click at [547, 604] on div "Distribution Complete Make a Correction Print" at bounding box center [901, 624] width 1321 height 58
click at [554, 626] on link "Make a Correction" at bounding box center [525, 624] width 157 height 36
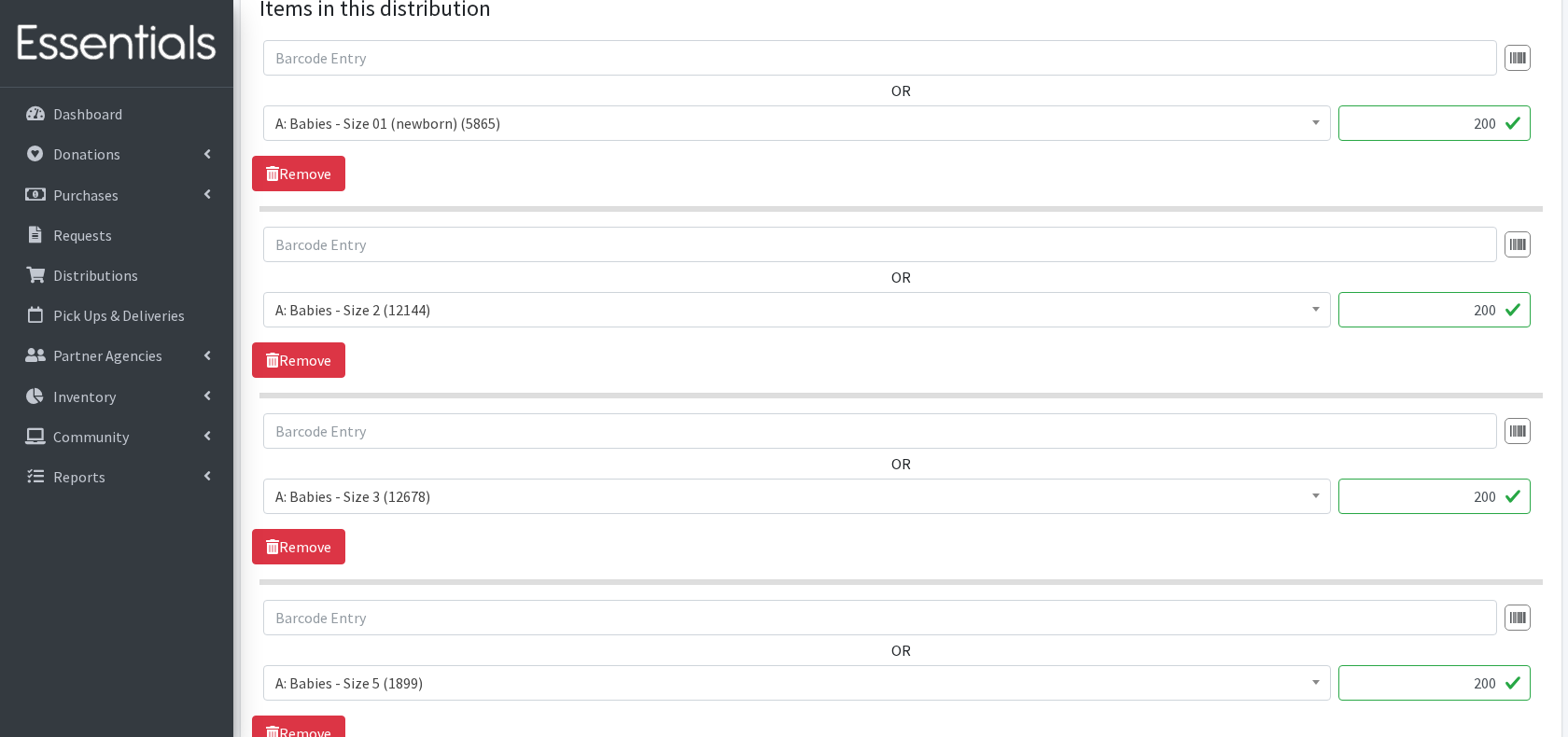
scroll to position [727, 0]
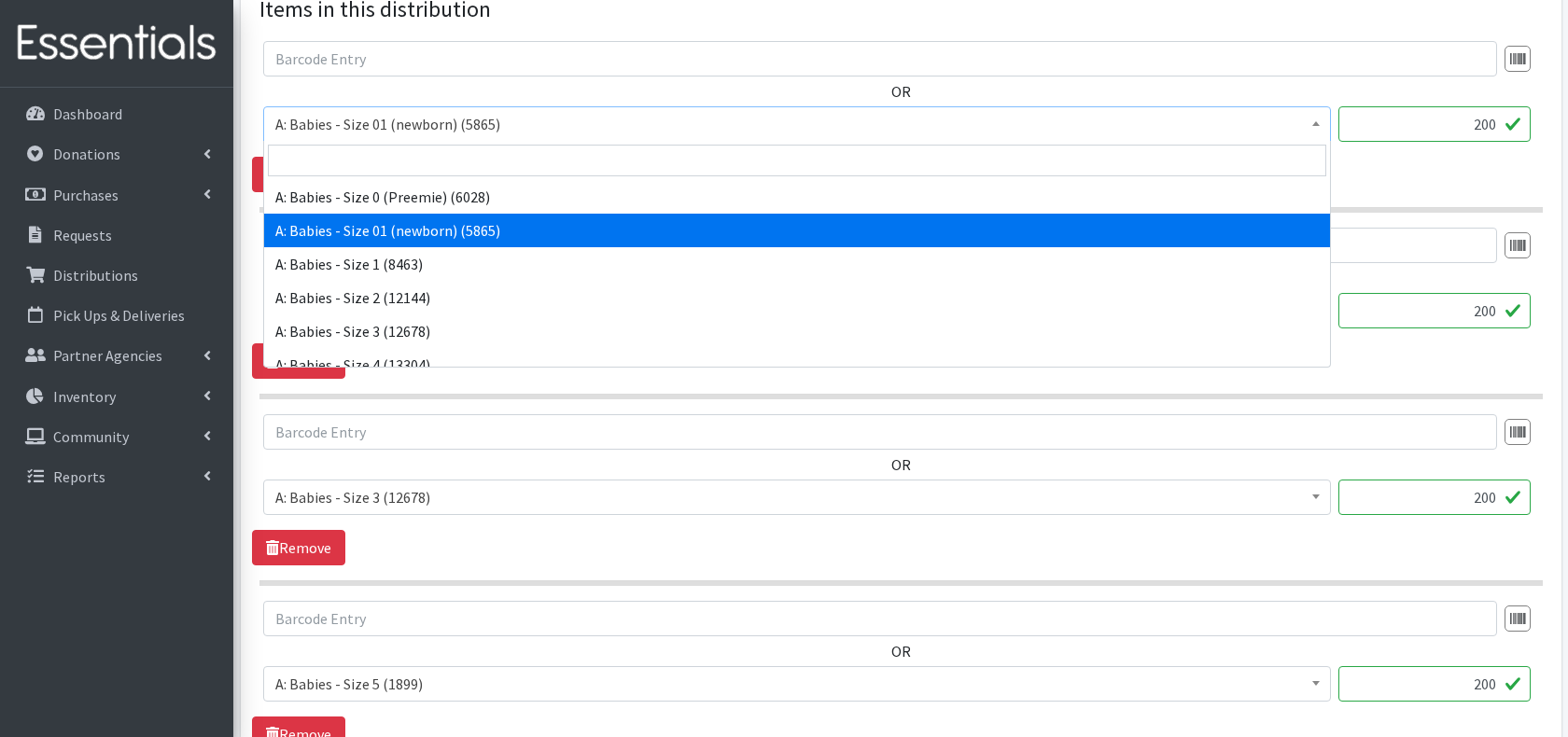
click at [591, 118] on span "A: Babies - Size 01 (newborn) (5865)" at bounding box center [797, 124] width 1043 height 26
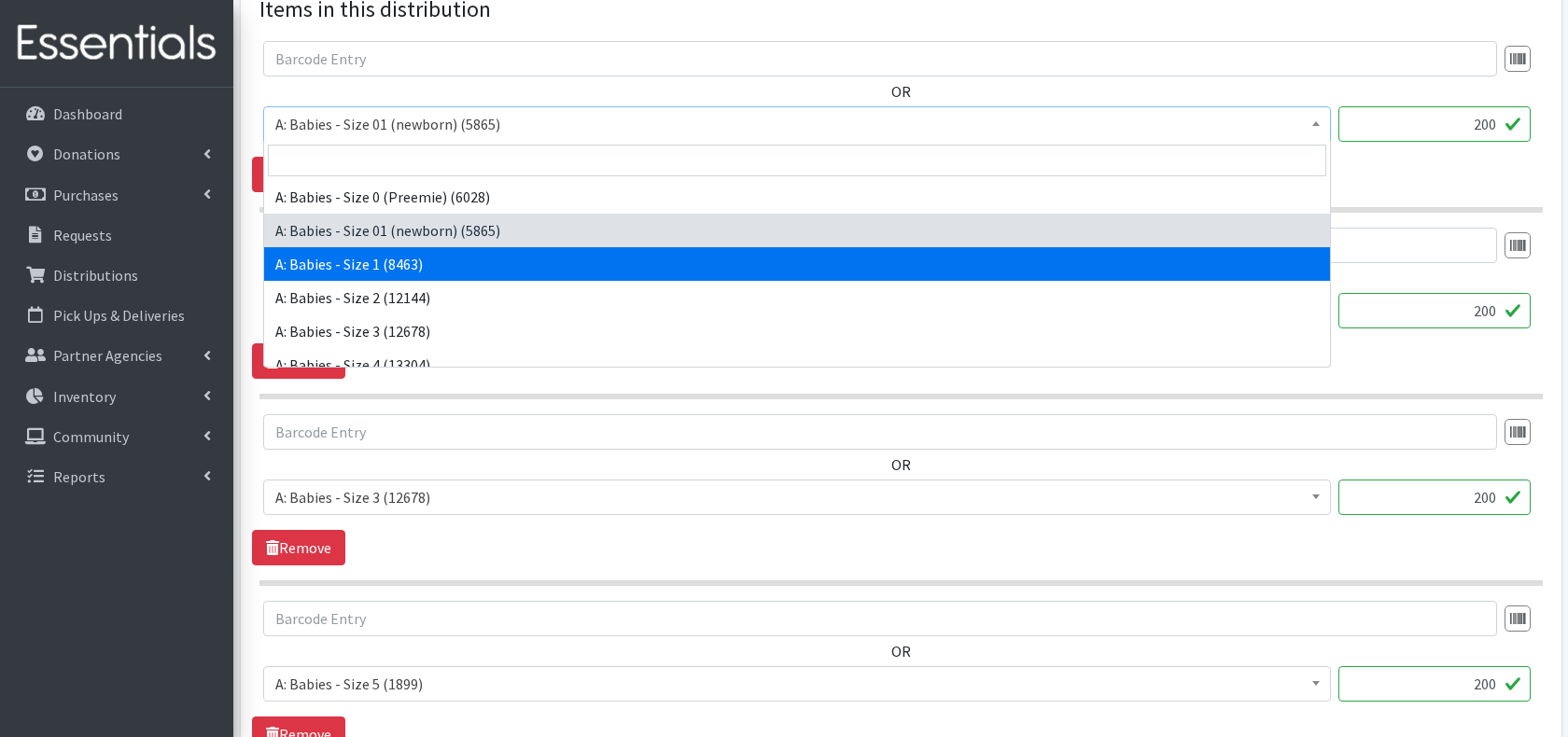
select select "5611"
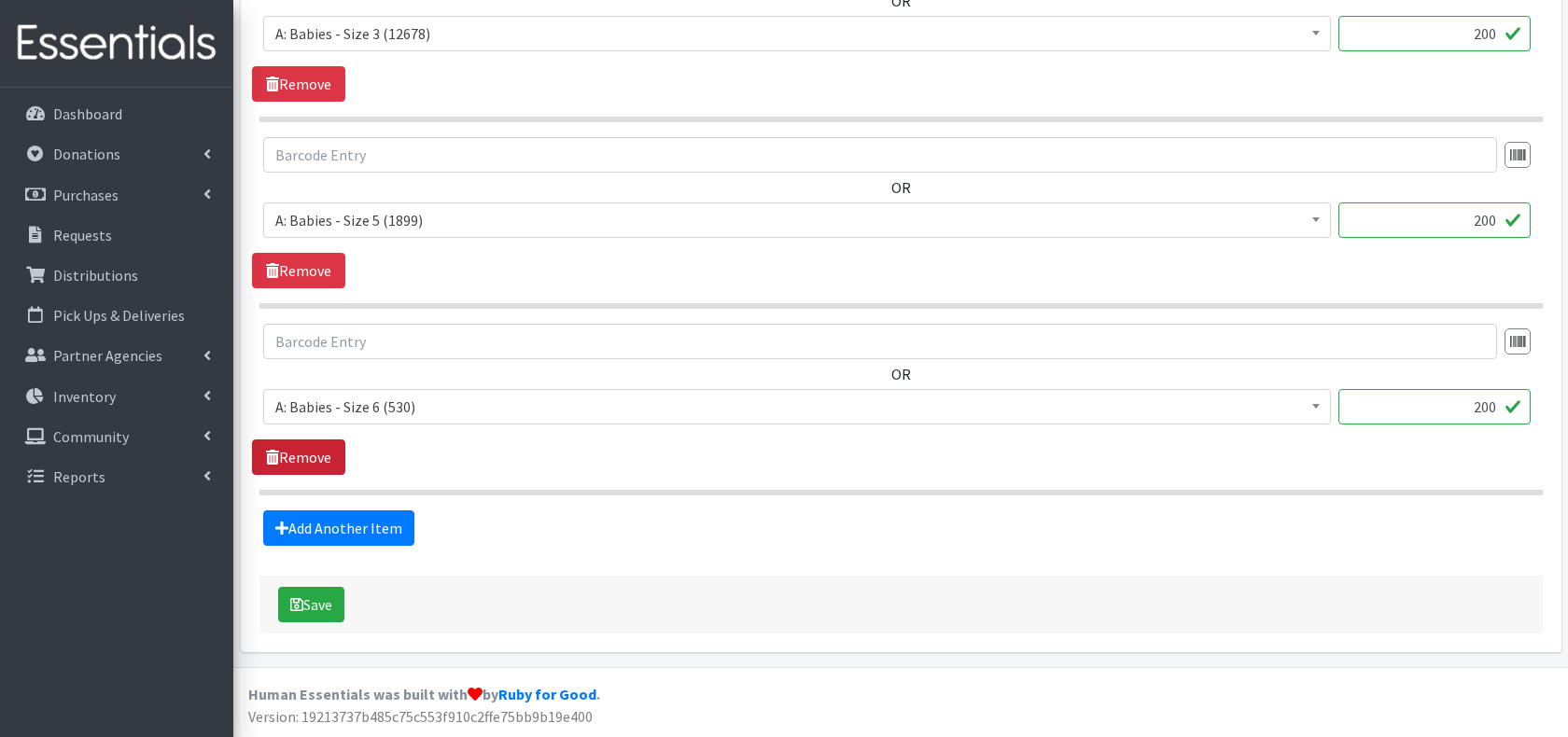
scroll to position [1189, 0]
click at [325, 612] on button "Save" at bounding box center [311, 605] width 66 height 36
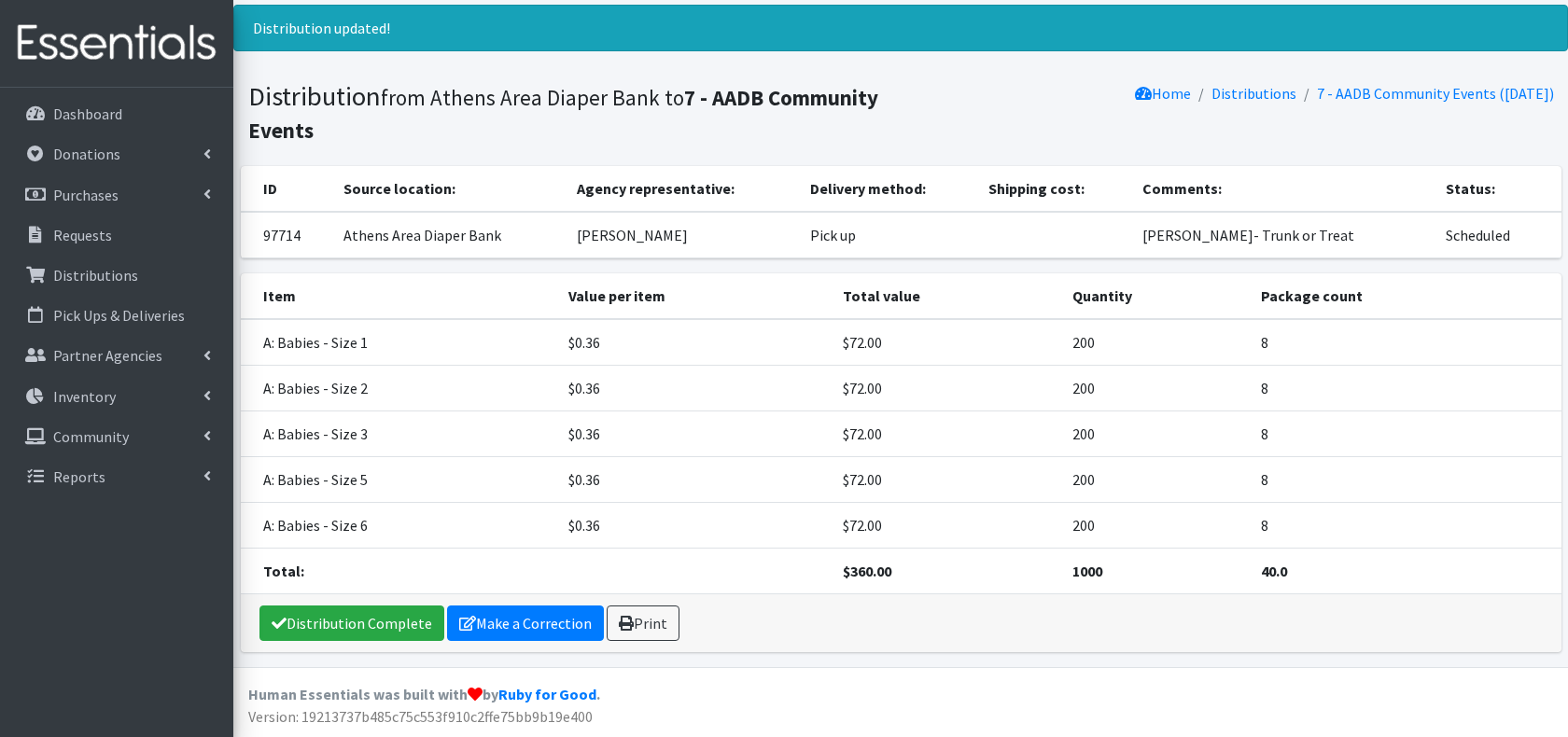
scroll to position [132, 0]
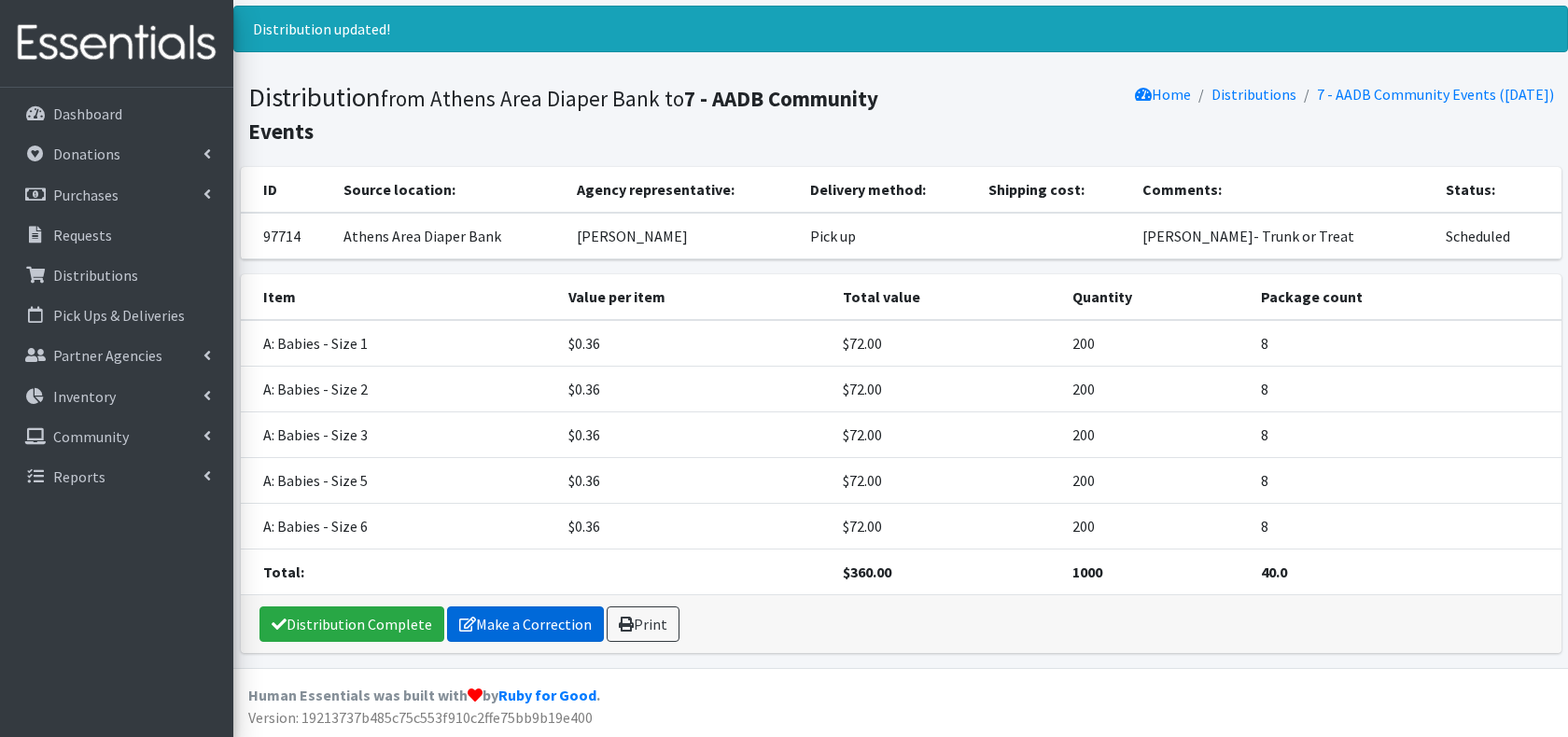
click at [512, 623] on link "Make a Correction" at bounding box center [525, 624] width 157 height 36
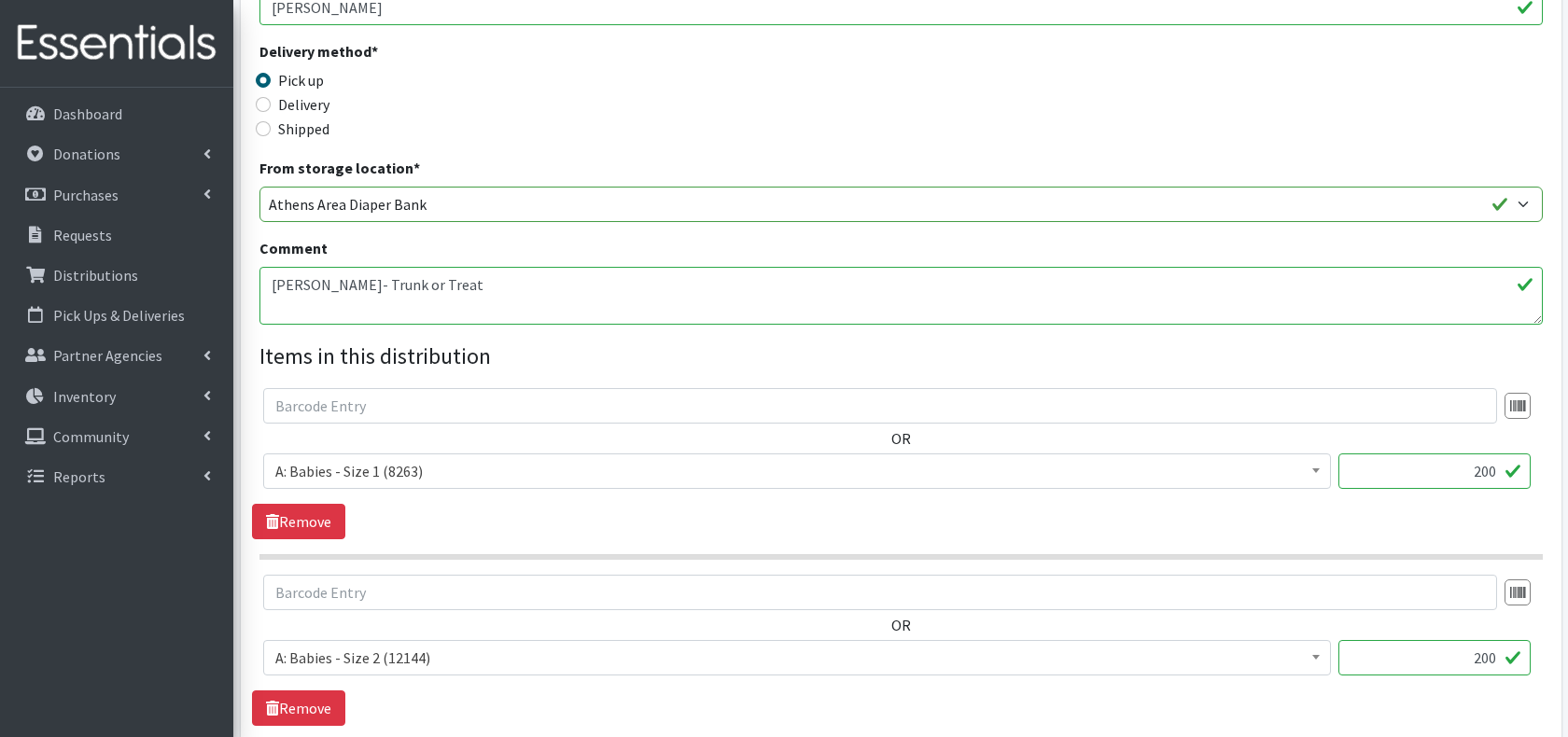
scroll to position [391, 0]
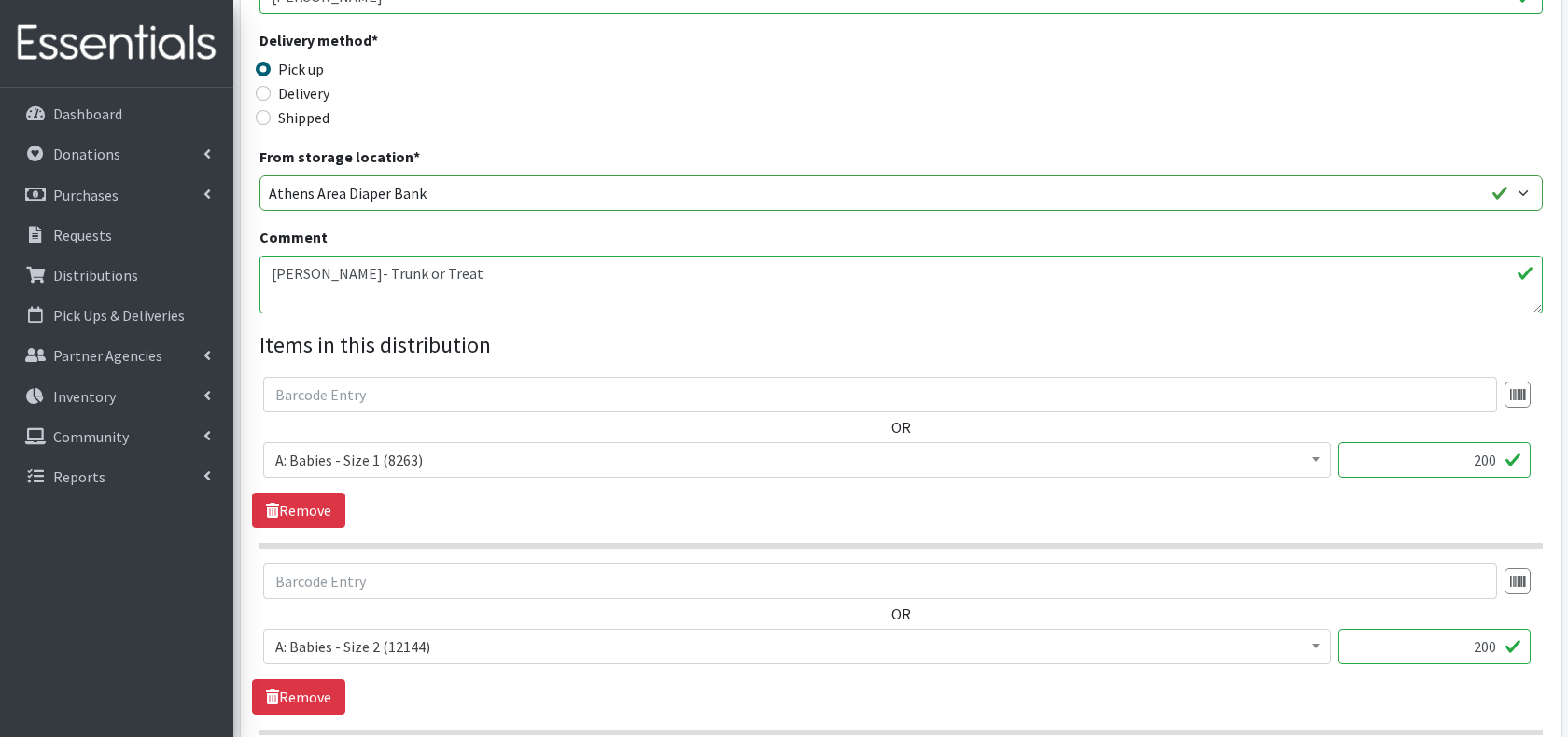
click at [558, 278] on textarea "Betty Boyd- Trunk or Treat" at bounding box center [901, 285] width 1283 height 58
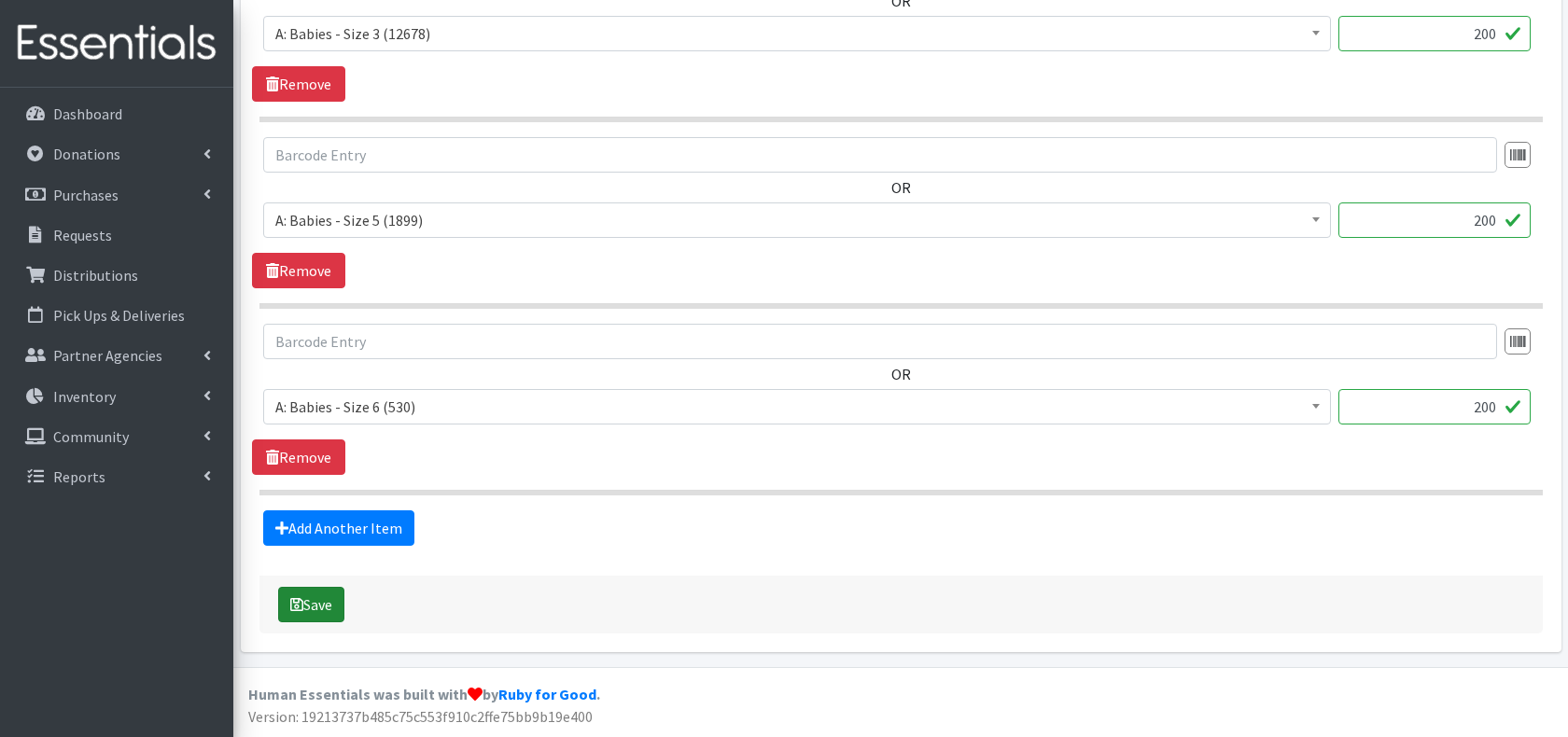
scroll to position [1189, 0]
type textarea "Betty Boyd- Trunk or Treat - Michelle will deliver next distribution."
click at [300, 596] on button "Save" at bounding box center [311, 605] width 66 height 36
